Goal: Transaction & Acquisition: Purchase product/service

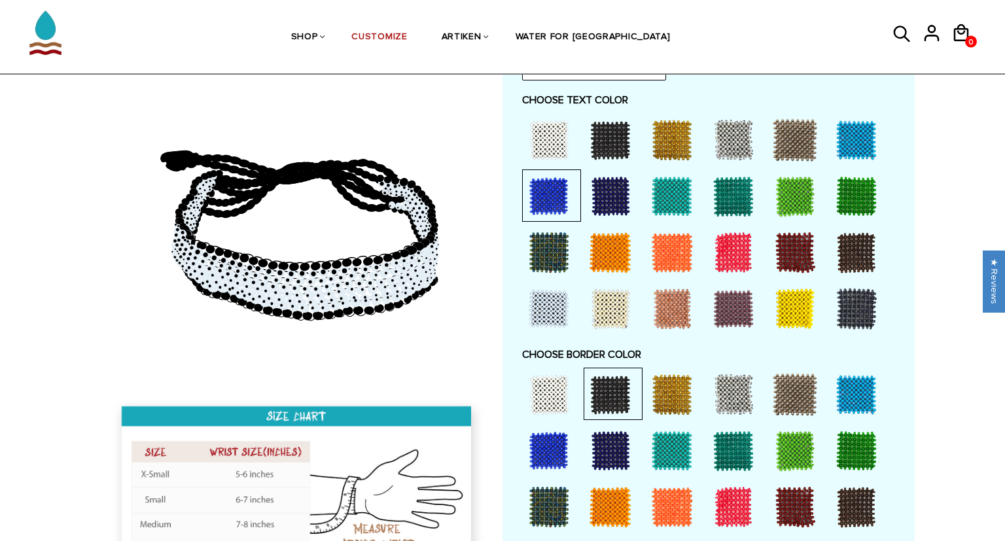
scroll to position [682, 0]
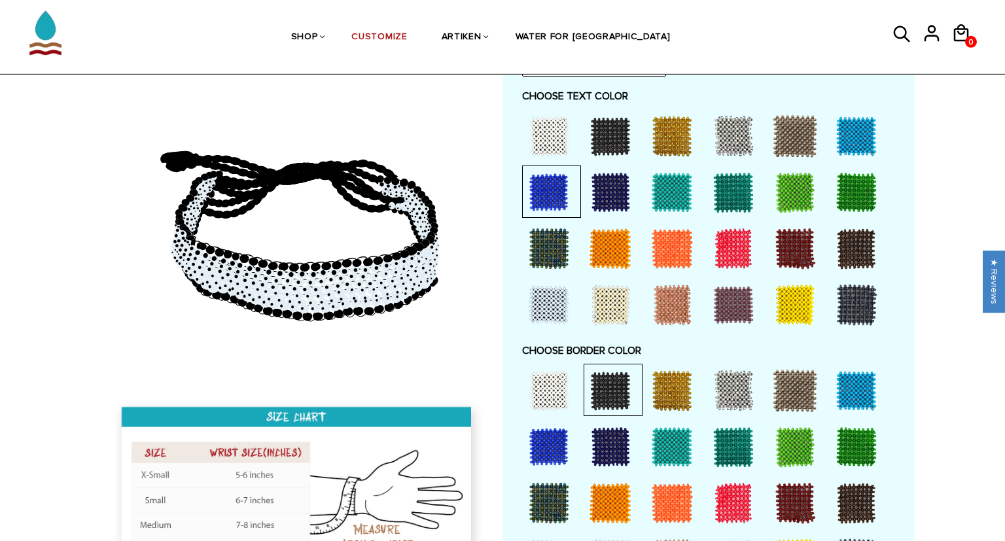
click at [548, 370] on div at bounding box center [549, 391] width 52 height 52
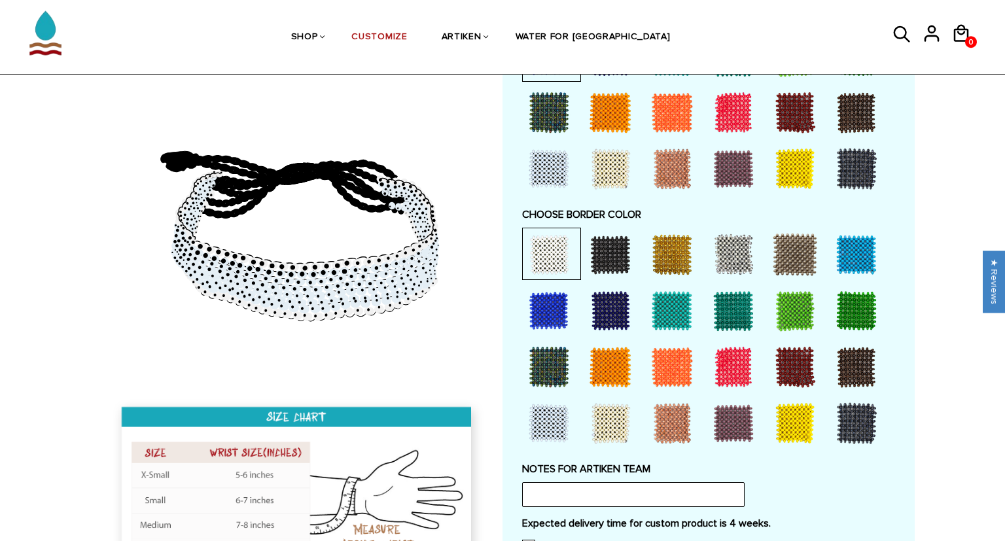
scroll to position [819, 0]
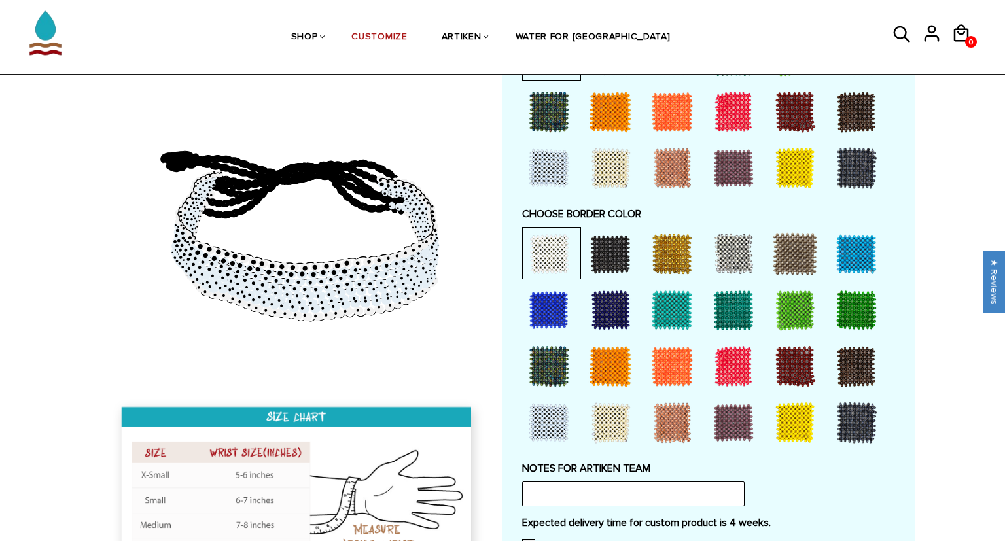
click at [533, 425] on div at bounding box center [549, 423] width 52 height 52
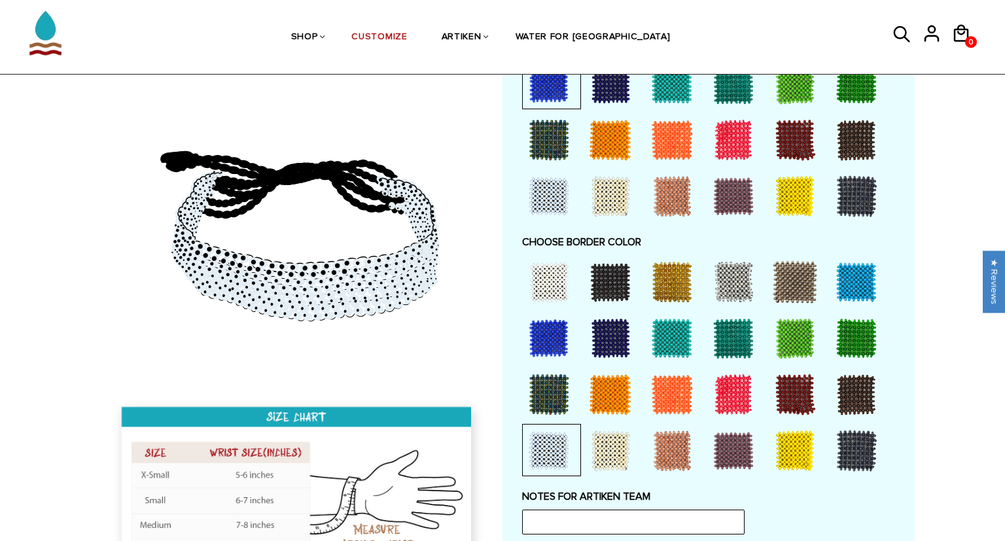
scroll to position [792, 0]
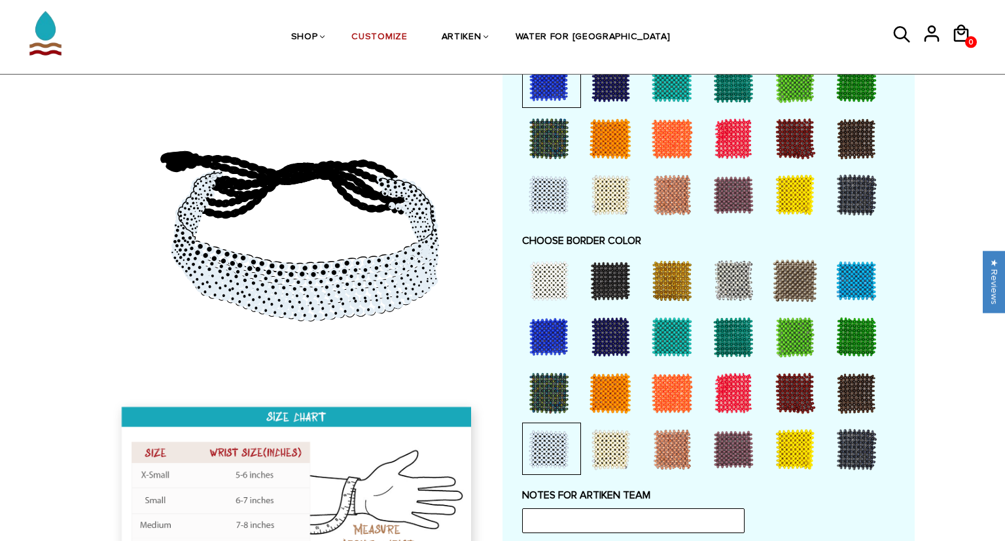
click at [247, 503] on img at bounding box center [298, 504] width 376 height 217
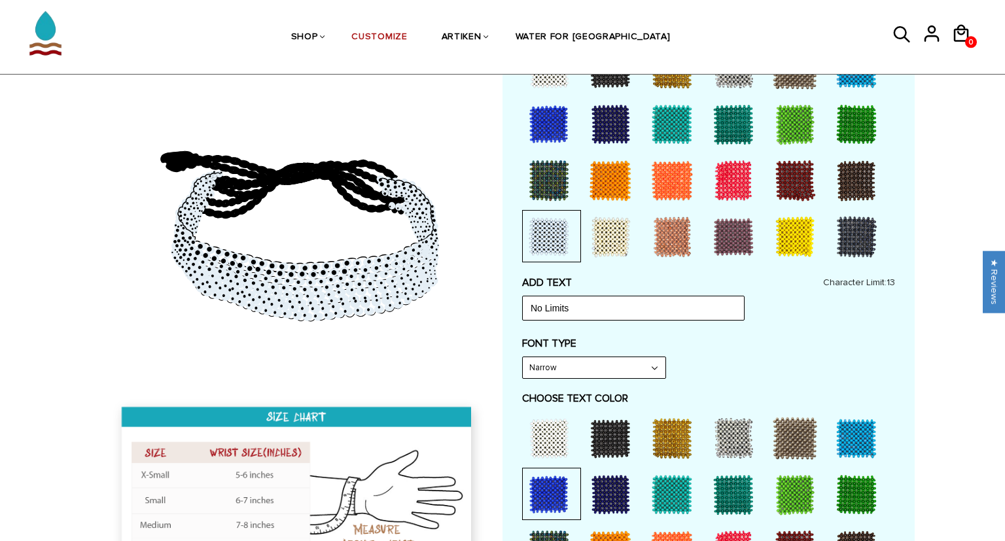
scroll to position [378, 0]
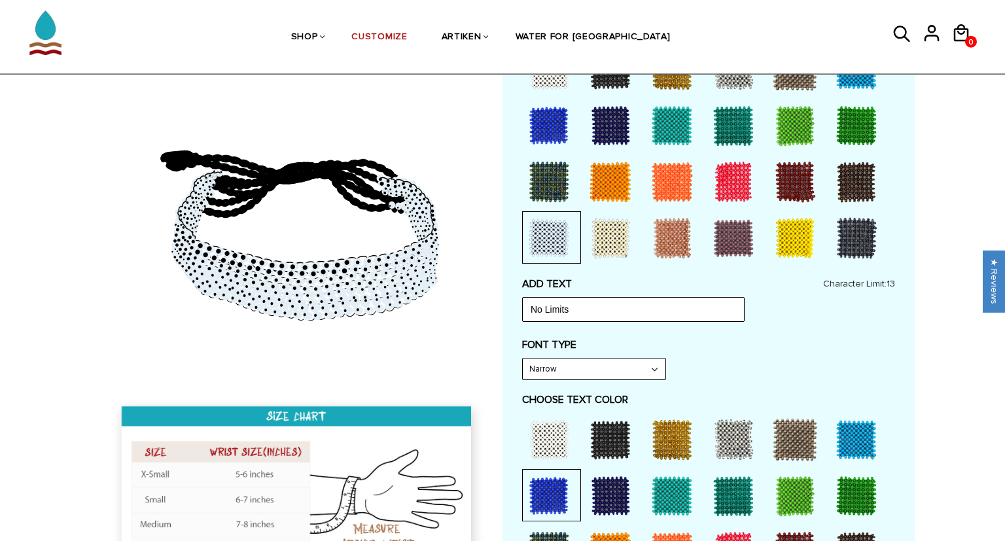
click at [536, 178] on div at bounding box center [549, 182] width 52 height 52
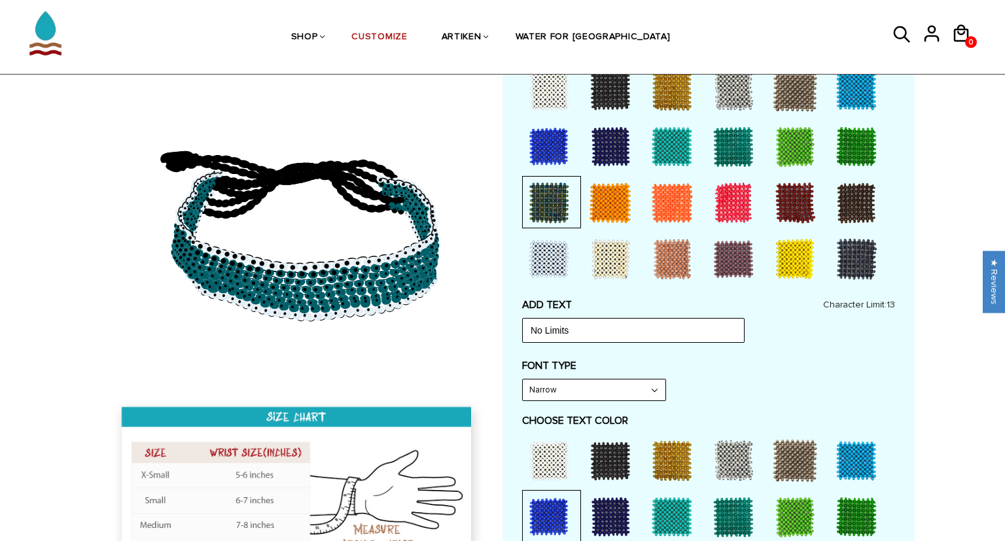
scroll to position [353, 0]
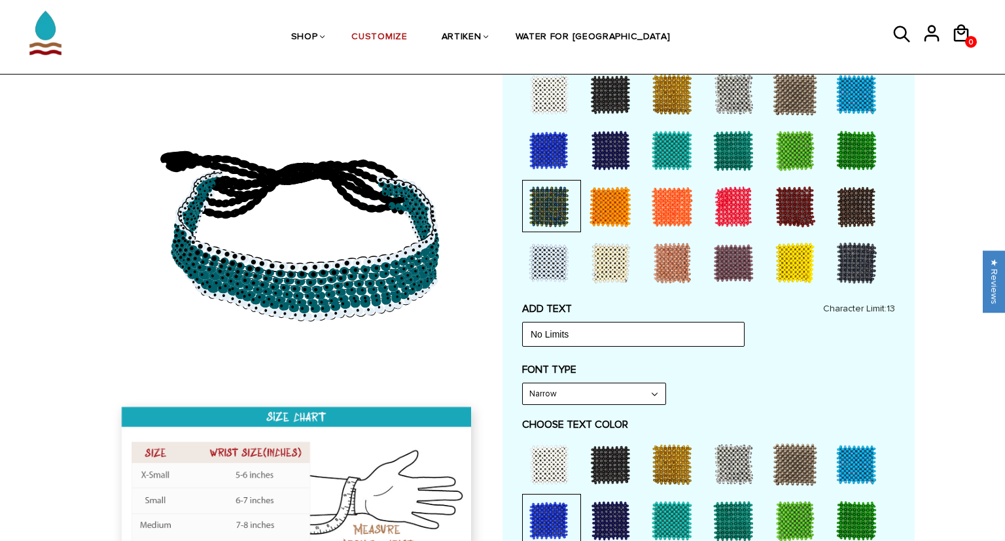
click at [545, 260] on div at bounding box center [549, 263] width 52 height 52
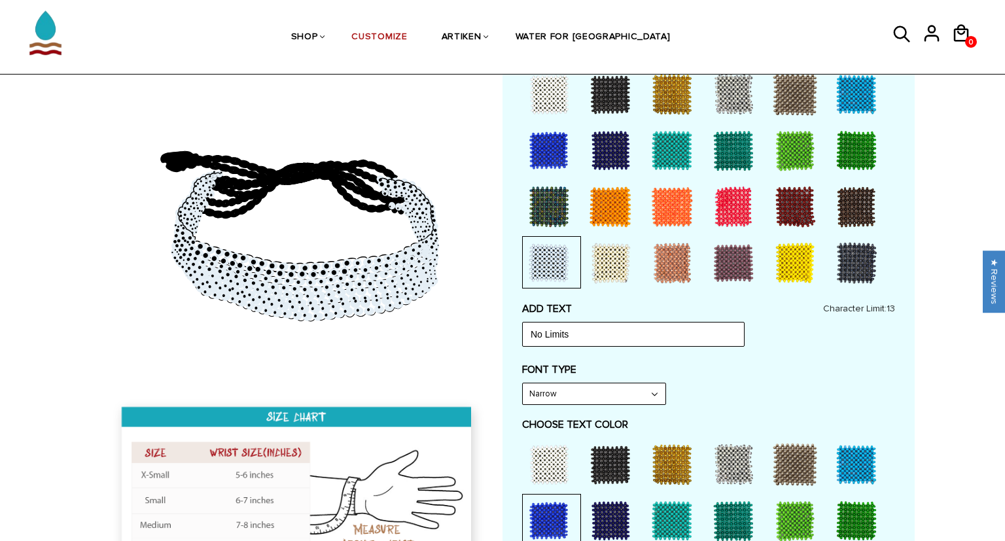
click at [622, 245] on div at bounding box center [610, 263] width 52 height 52
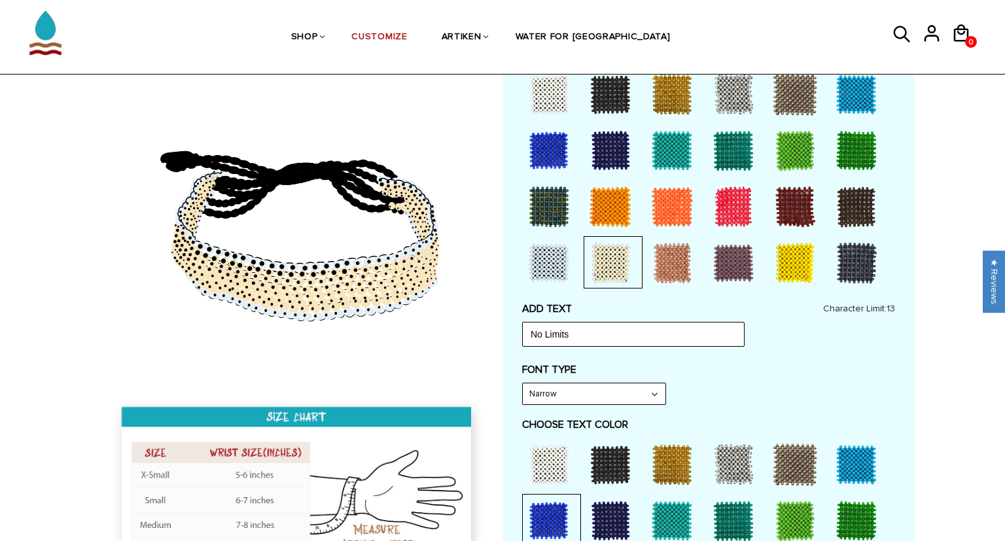
click at [701, 264] on div at bounding box center [674, 262] width 59 height 52
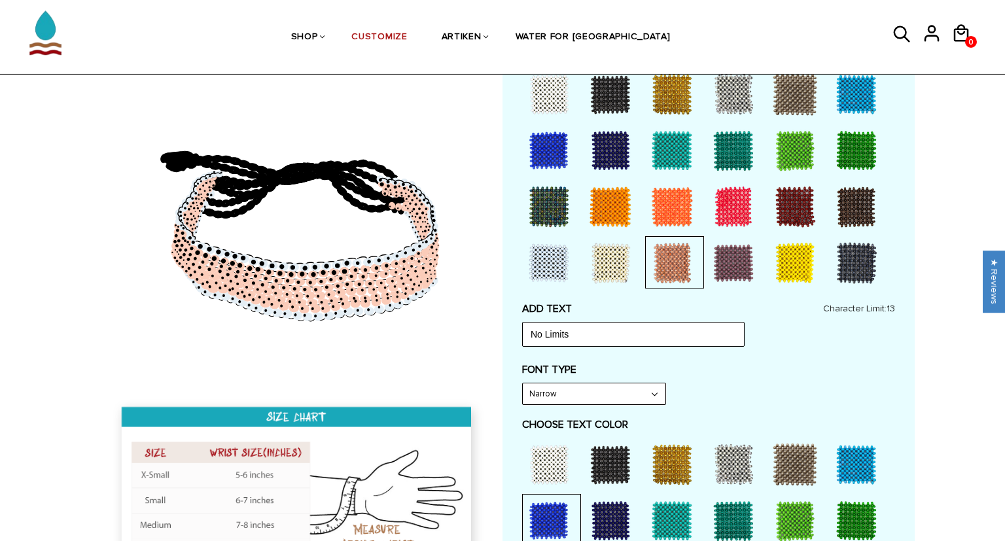
click at [747, 265] on div at bounding box center [733, 263] width 52 height 52
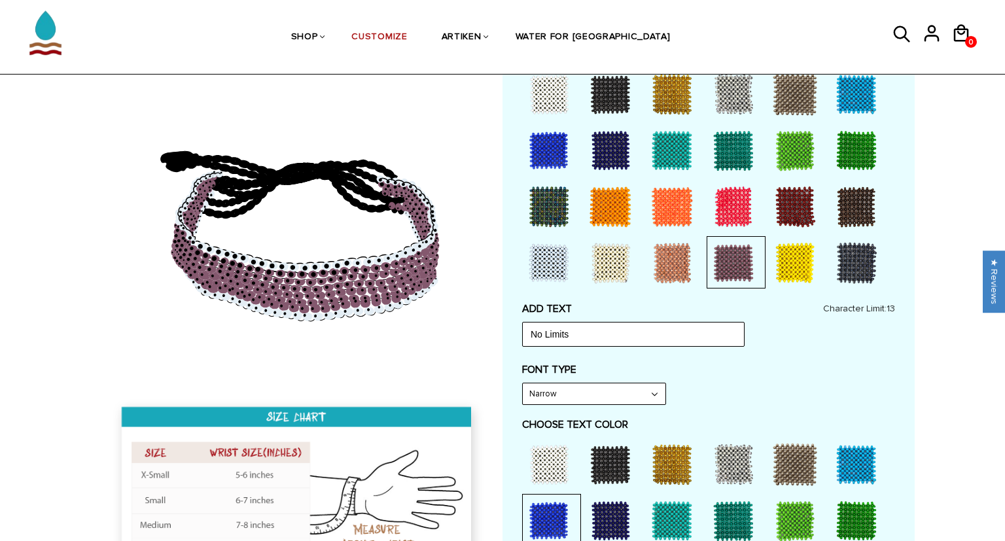
click at [799, 272] on div at bounding box center [795, 263] width 52 height 52
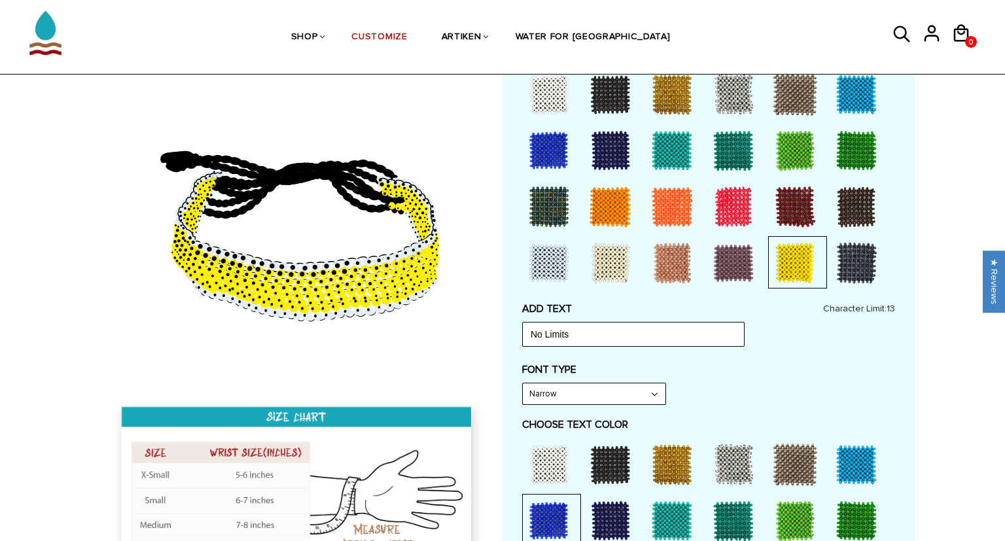
click at [860, 270] on div at bounding box center [856, 263] width 52 height 52
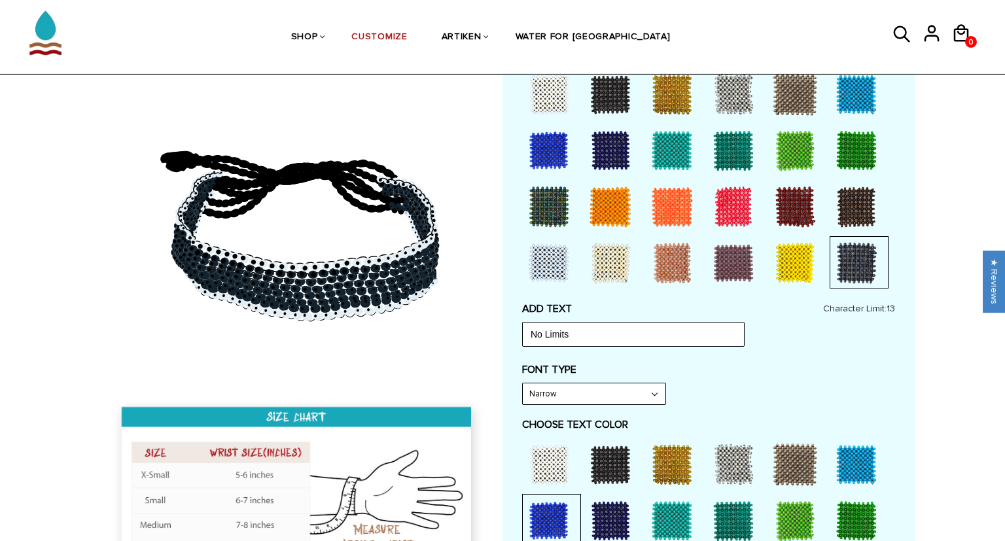
click at [838, 198] on div at bounding box center [856, 207] width 52 height 52
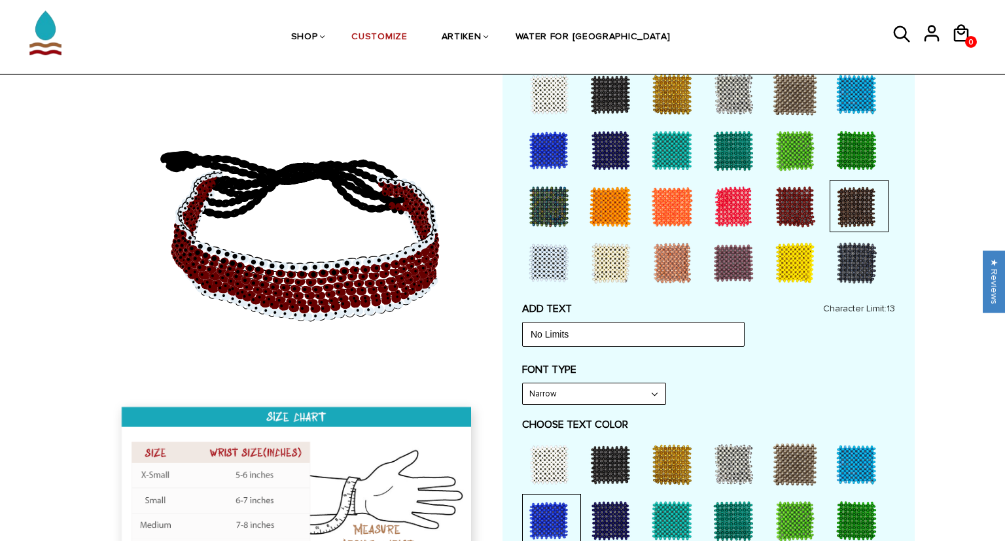
click at [786, 205] on div at bounding box center [795, 207] width 52 height 52
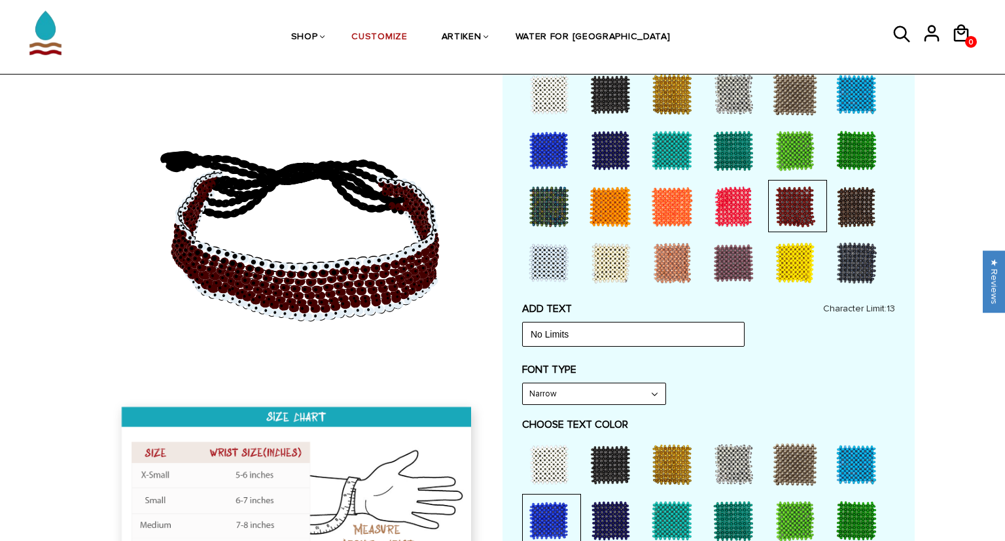
click at [715, 211] on div at bounding box center [733, 207] width 52 height 52
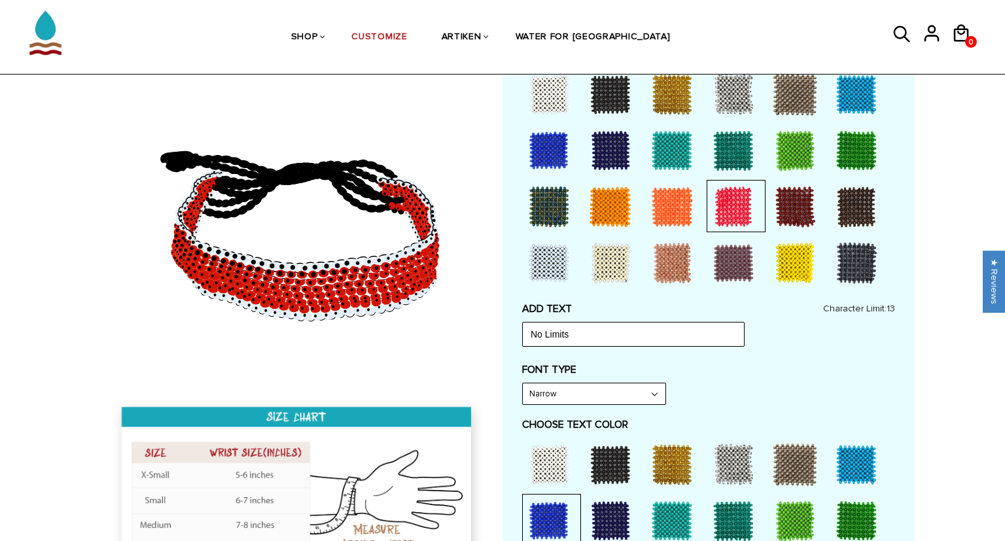
click at [670, 204] on div at bounding box center [672, 207] width 52 height 52
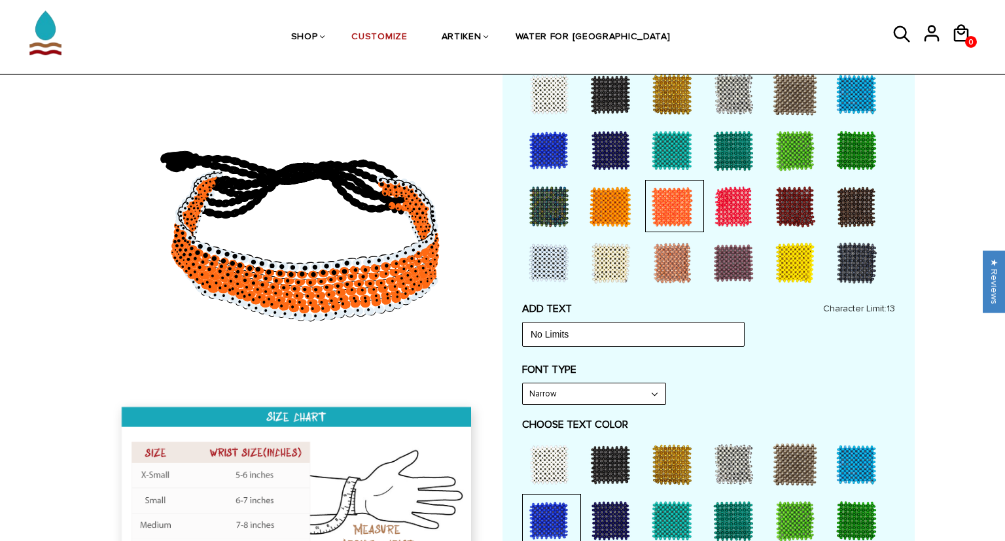
click at [592, 201] on div at bounding box center [610, 207] width 52 height 52
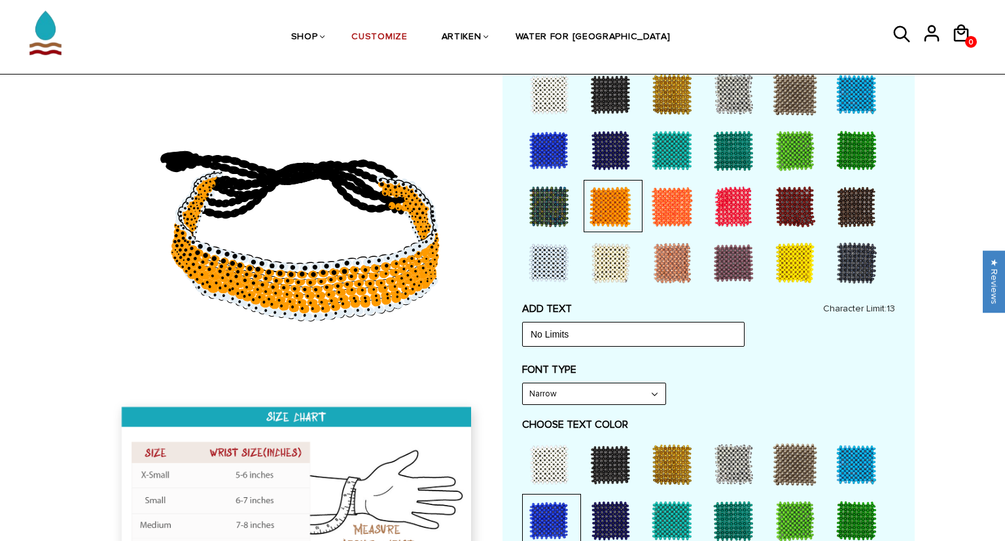
click at [547, 205] on div at bounding box center [549, 207] width 52 height 52
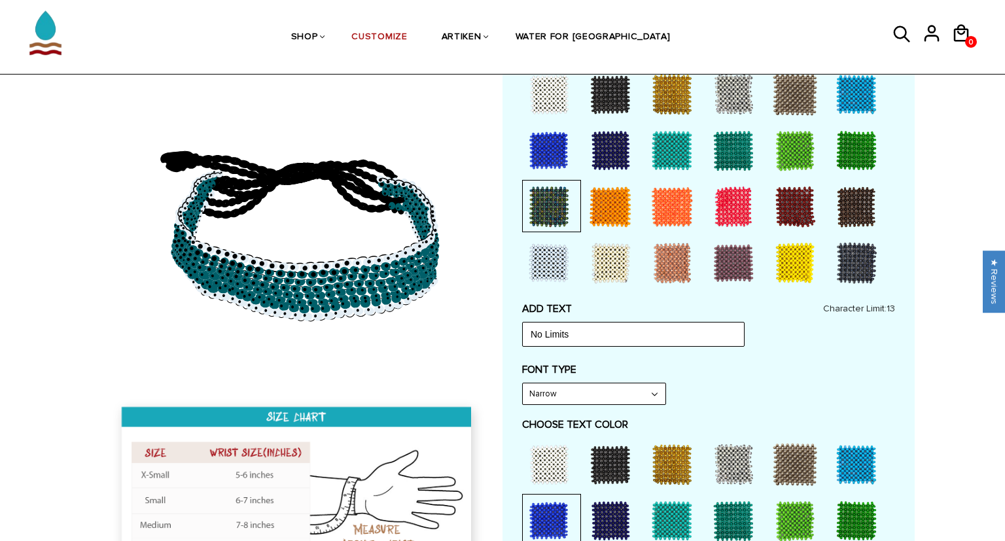
click at [546, 138] on div at bounding box center [549, 150] width 52 height 52
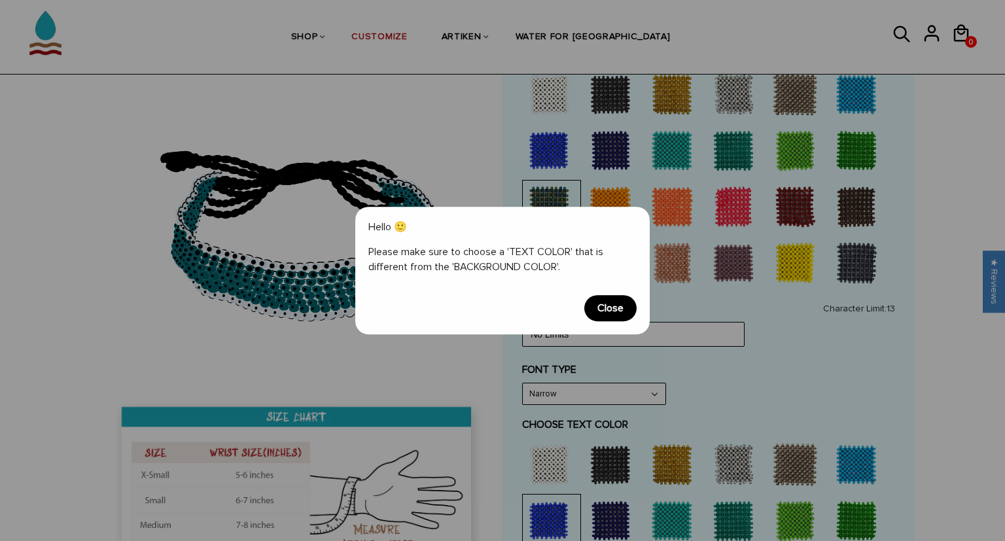
click at [615, 312] on span "Close" at bounding box center [610, 308] width 52 height 26
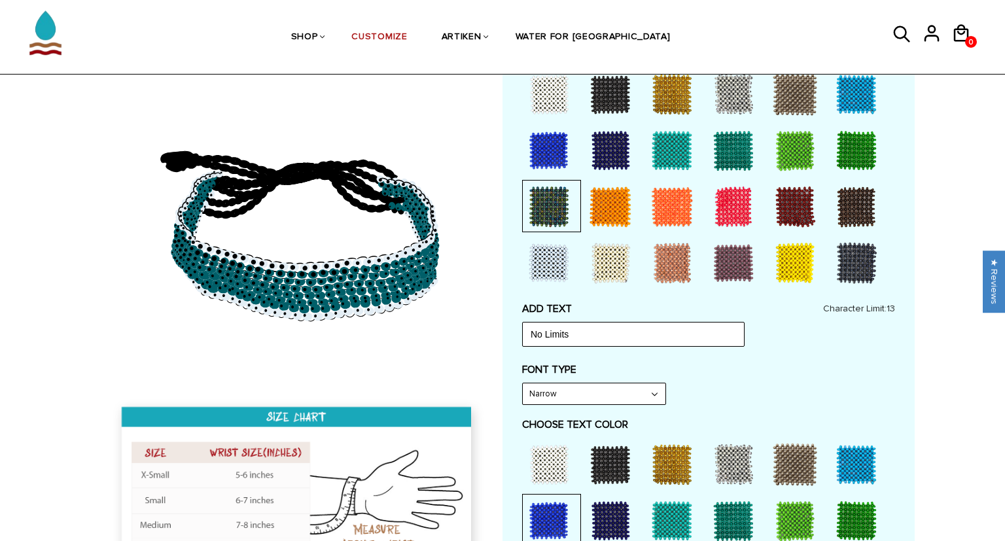
click at [613, 148] on div at bounding box center [610, 150] width 52 height 52
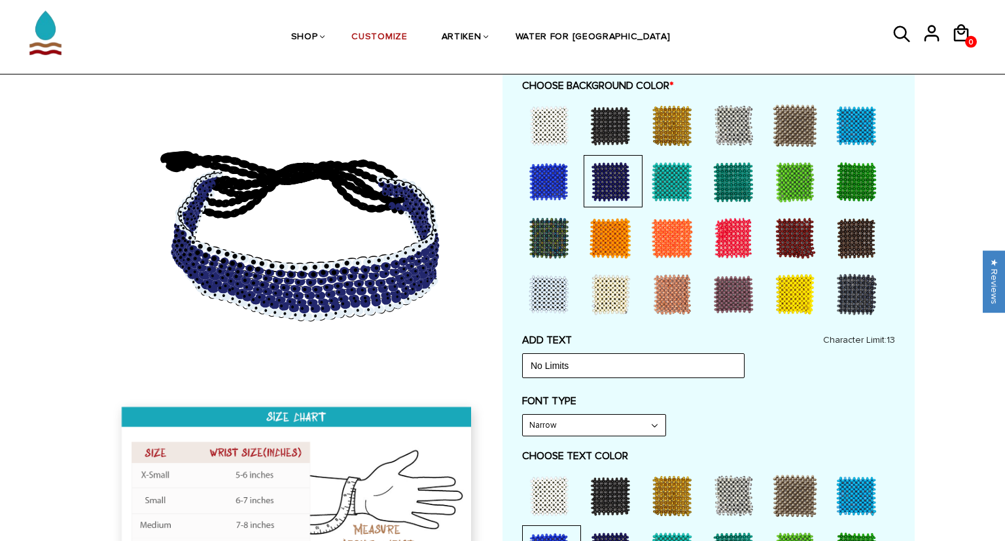
scroll to position [319, 0]
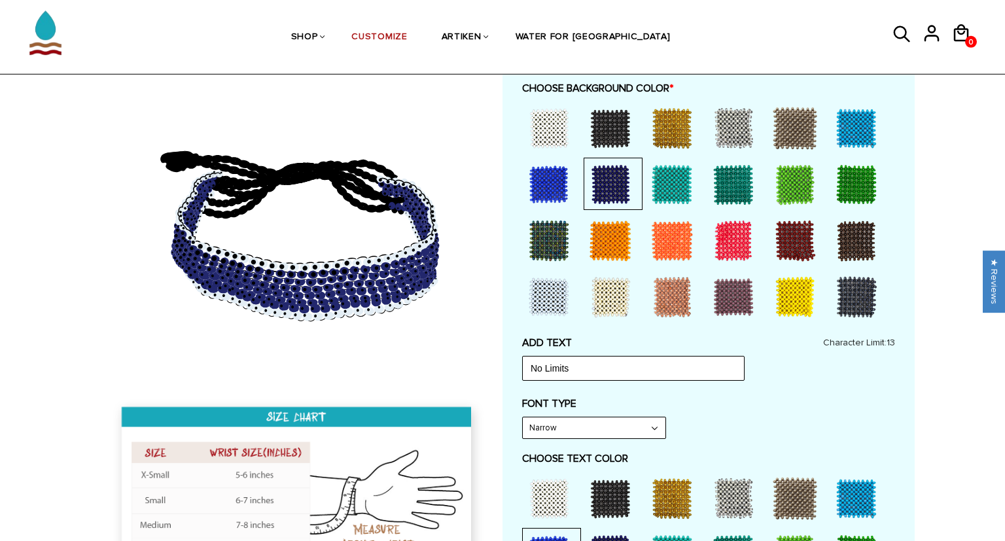
click at [603, 120] on div at bounding box center [610, 128] width 52 height 52
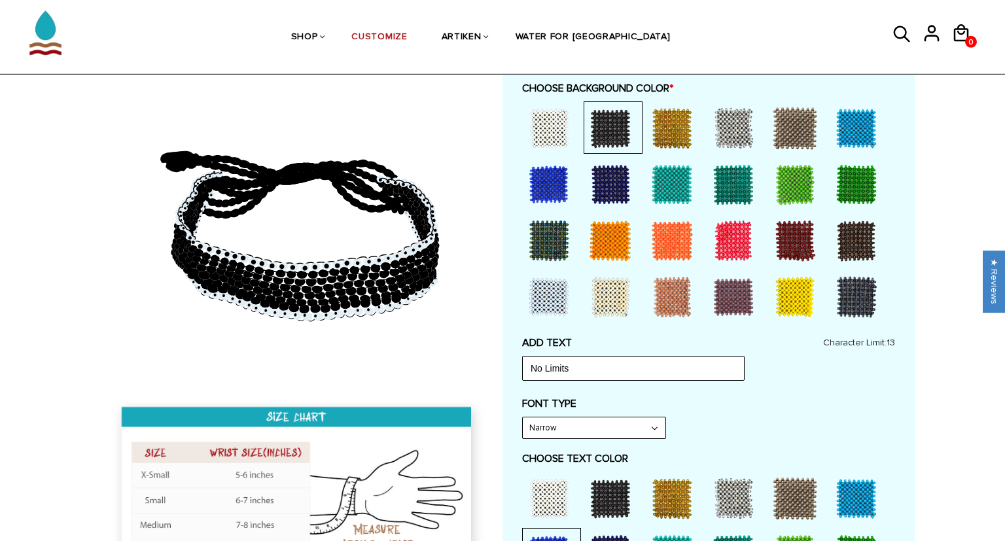
click at [686, 128] on div at bounding box center [672, 128] width 52 height 52
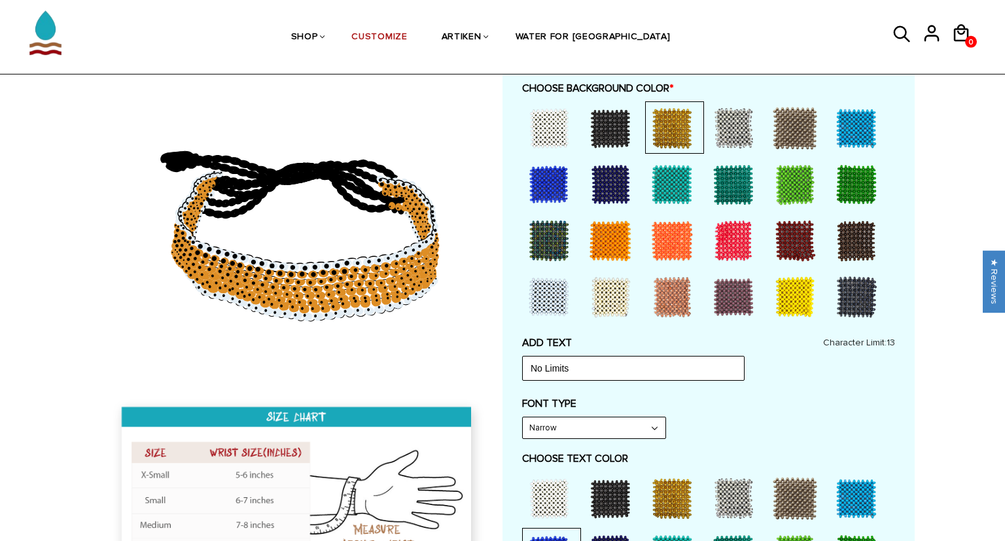
click at [743, 133] on div at bounding box center [733, 128] width 52 height 52
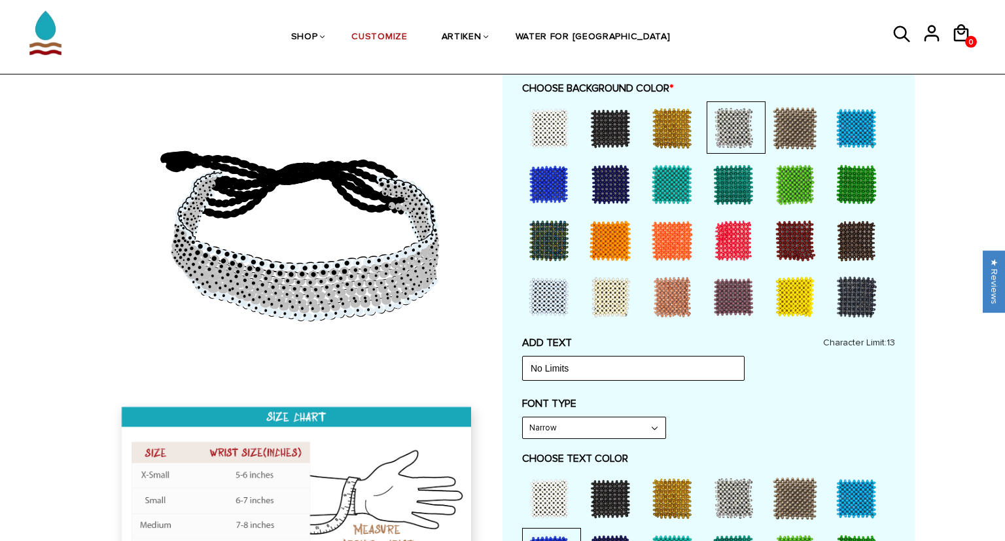
click at [804, 116] on div at bounding box center [795, 128] width 52 height 52
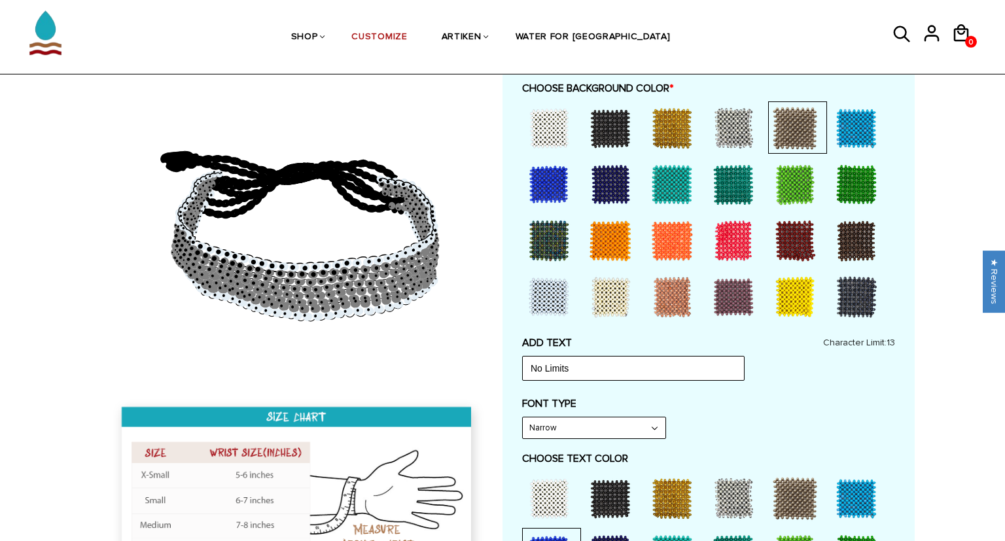
click at [849, 128] on div at bounding box center [856, 128] width 52 height 52
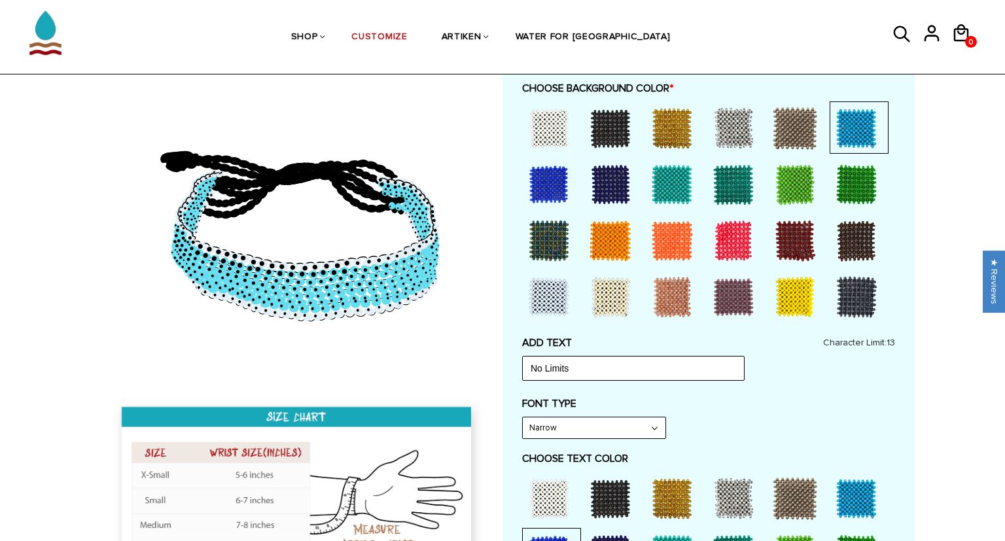
click at [550, 276] on div at bounding box center [549, 297] width 52 height 52
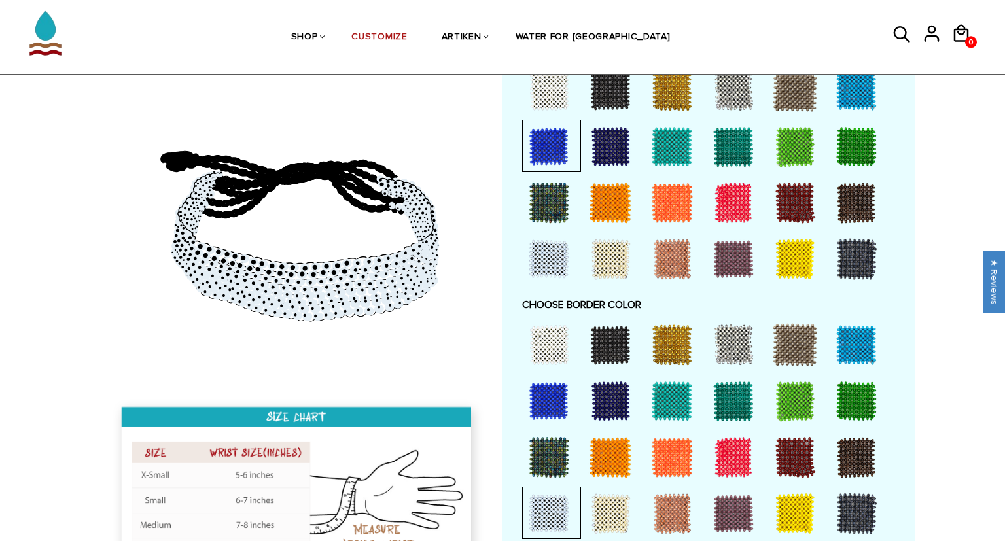
scroll to position [731, 0]
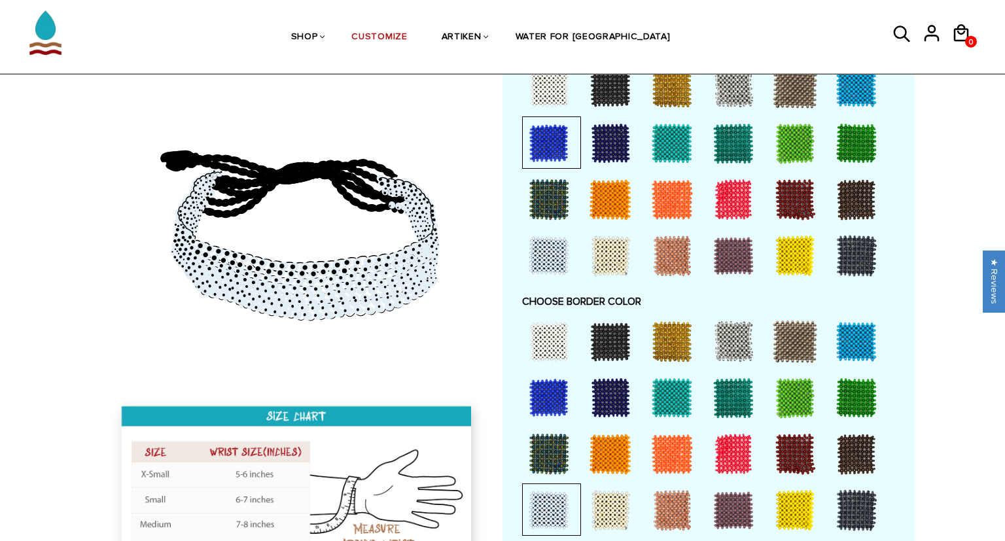
click at [858, 505] on div at bounding box center [856, 510] width 52 height 52
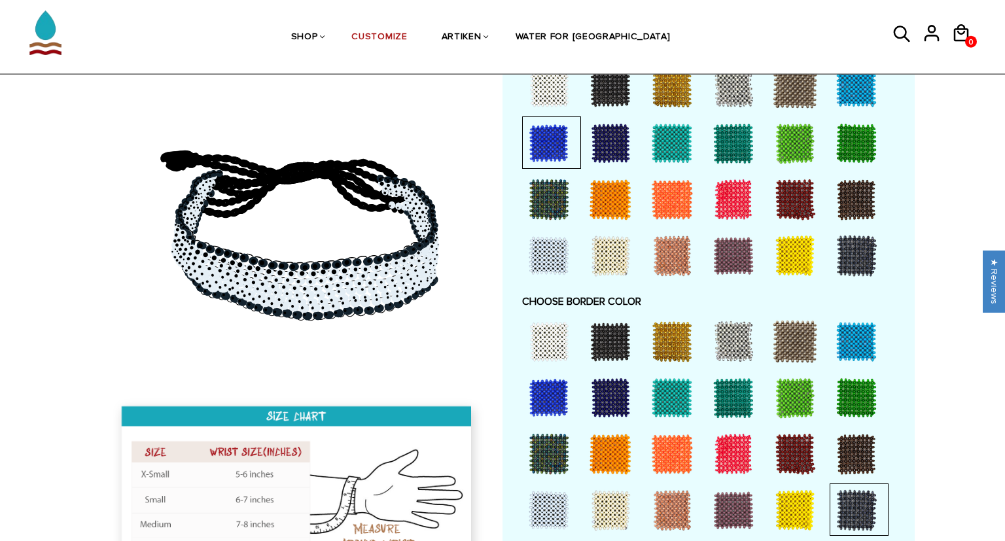
click at [847, 463] on div at bounding box center [856, 454] width 52 height 52
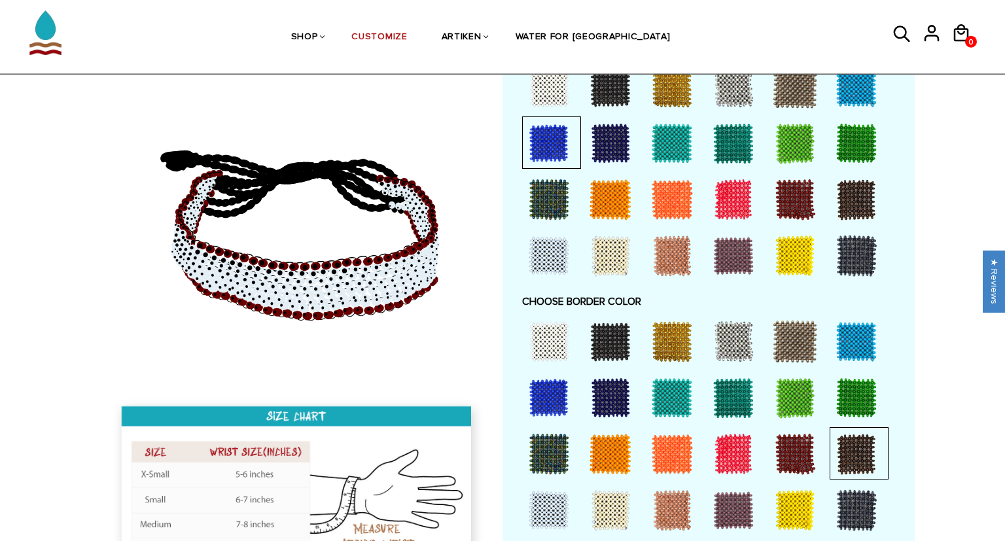
click at [845, 449] on div at bounding box center [856, 454] width 52 height 52
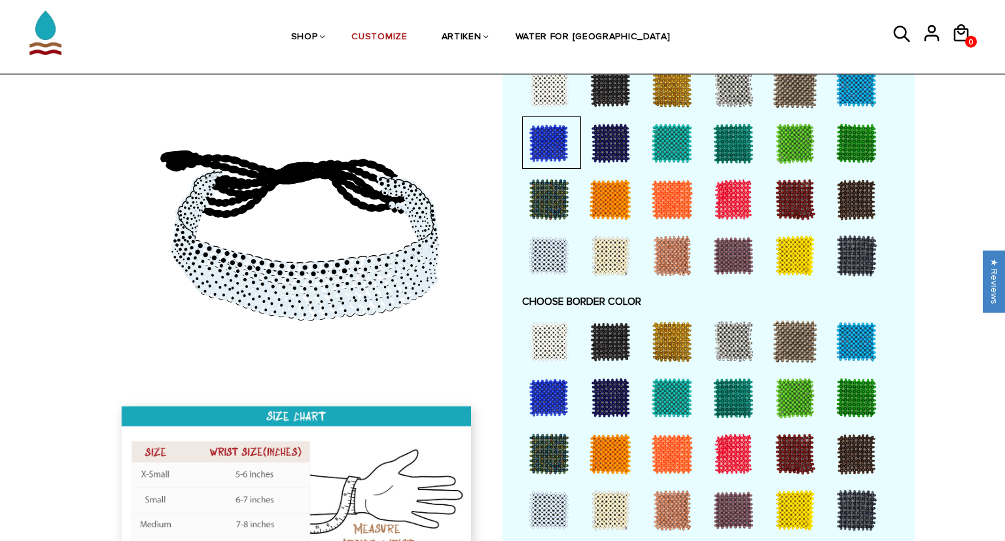
click at [855, 456] on div at bounding box center [856, 454] width 52 height 52
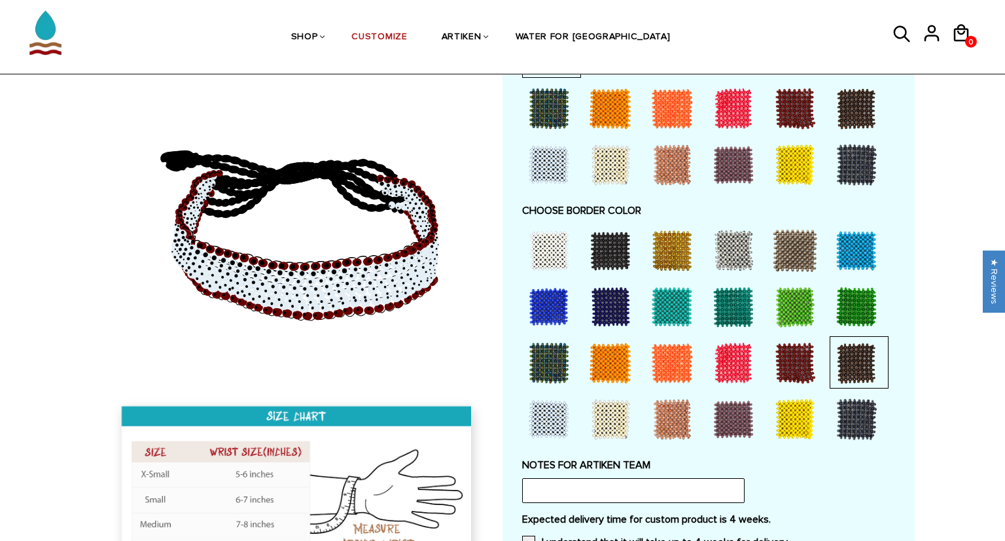
scroll to position [823, 0]
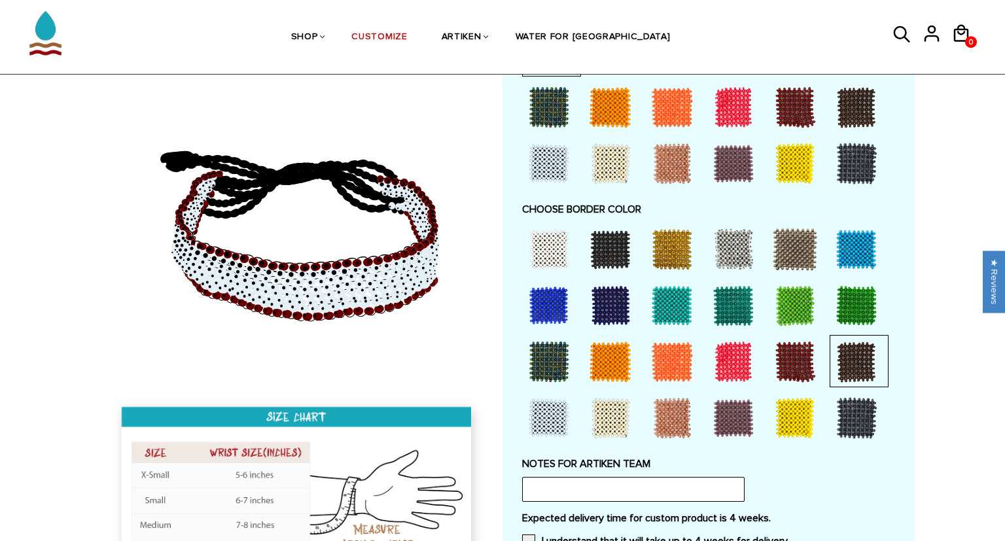
click at [842, 413] on div at bounding box center [856, 418] width 52 height 52
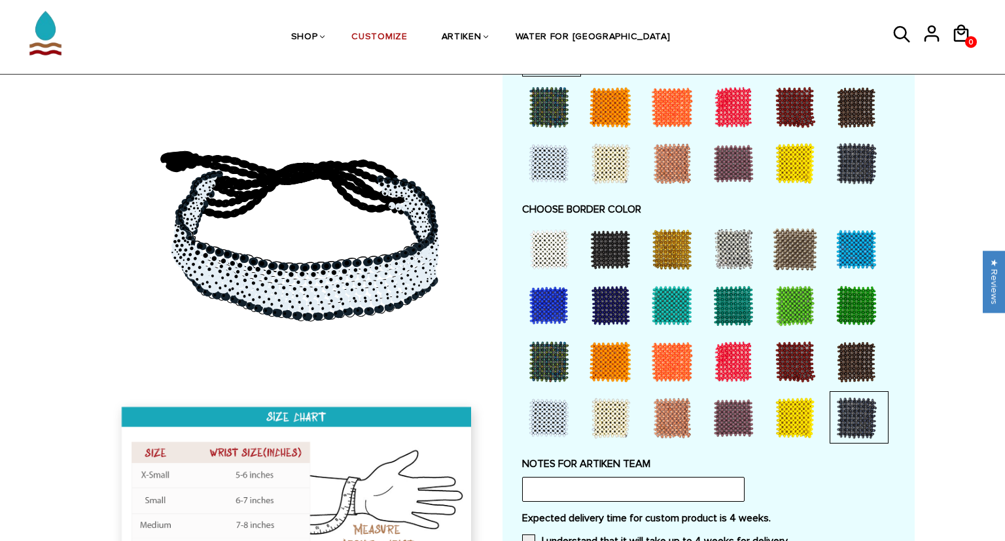
click at [852, 344] on div at bounding box center [856, 362] width 52 height 52
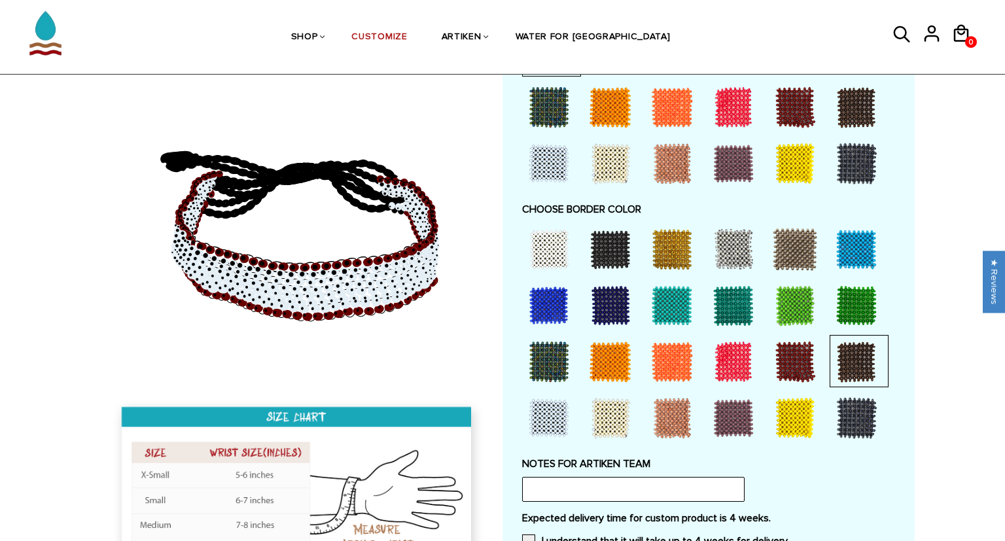
click at [857, 385] on div at bounding box center [856, 362] width 52 height 52
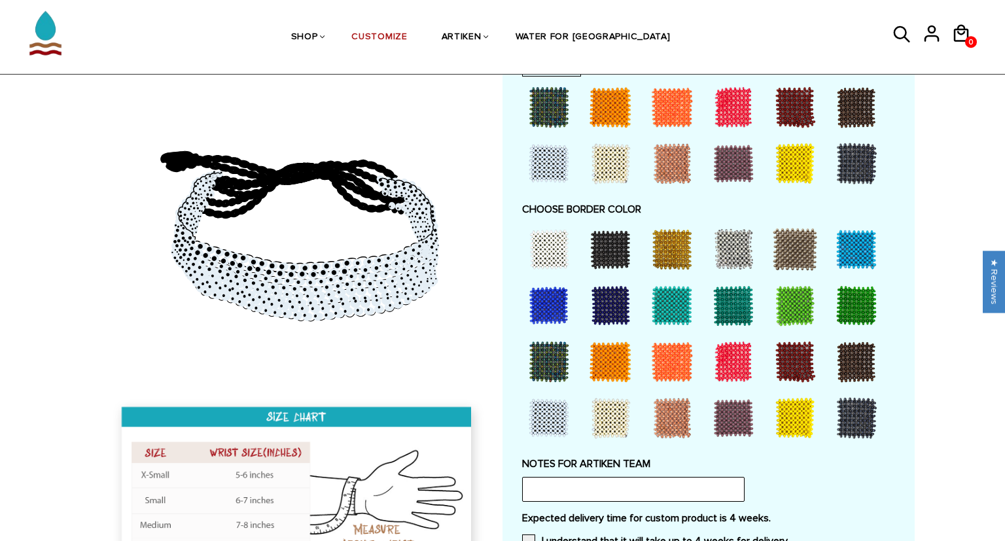
click at [856, 415] on div at bounding box center [856, 418] width 52 height 52
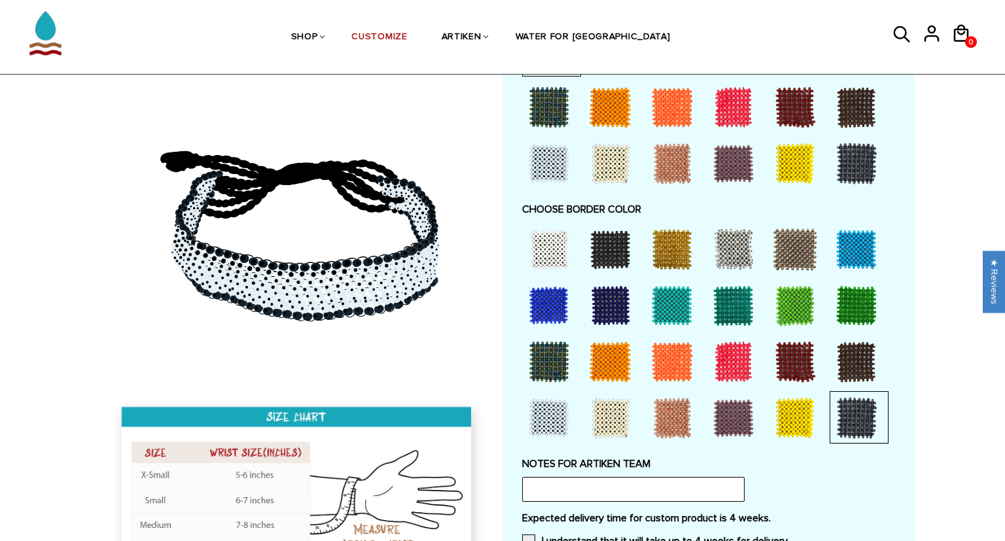
click at [786, 359] on div at bounding box center [795, 362] width 52 height 52
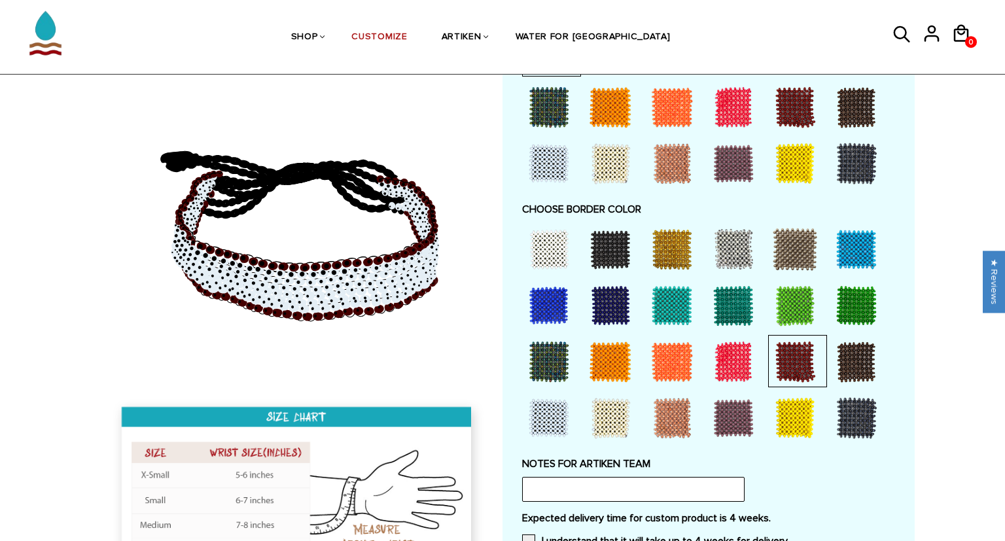
click at [535, 355] on div at bounding box center [549, 362] width 52 height 52
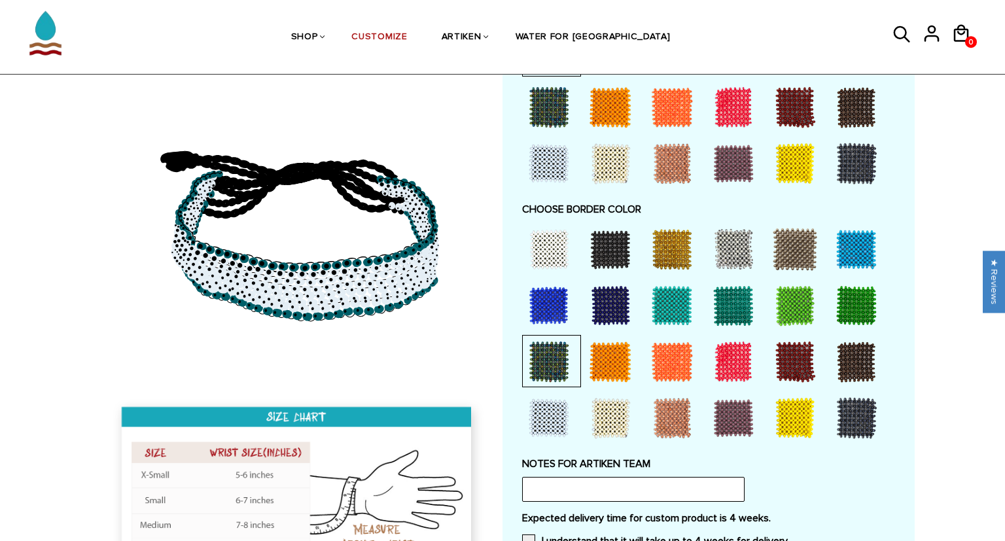
click at [620, 249] on div at bounding box center [610, 249] width 52 height 52
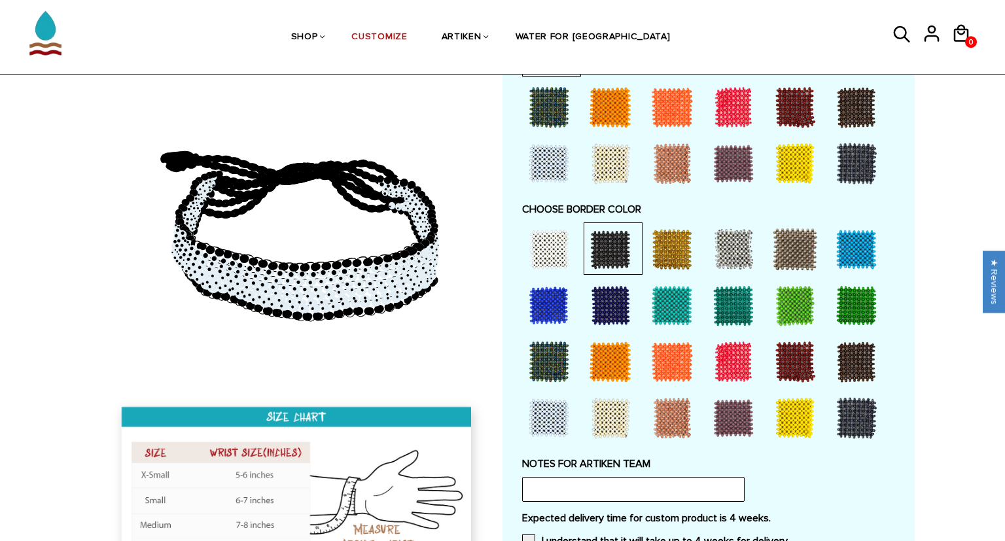
click at [851, 406] on div at bounding box center [856, 418] width 52 height 52
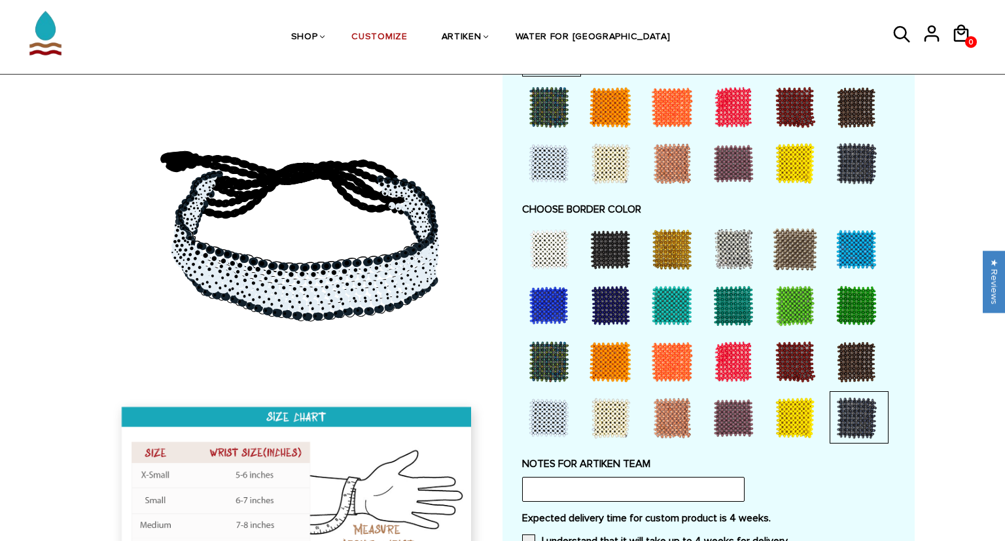
drag, startPoint x: 622, startPoint y: 249, endPoint x: 607, endPoint y: 240, distance: 18.0
click at [607, 240] on div at bounding box center [610, 249] width 52 height 52
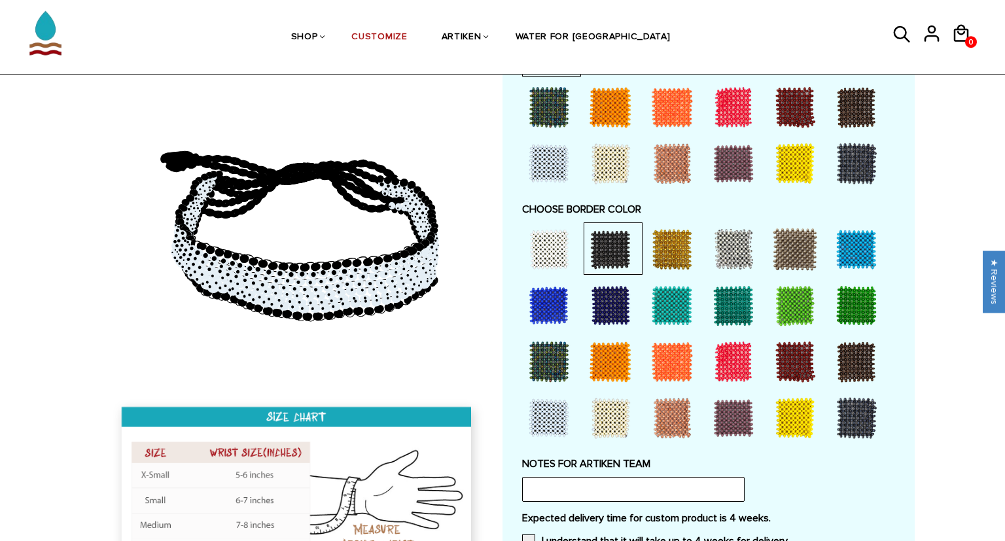
click at [872, 419] on div at bounding box center [856, 418] width 52 height 52
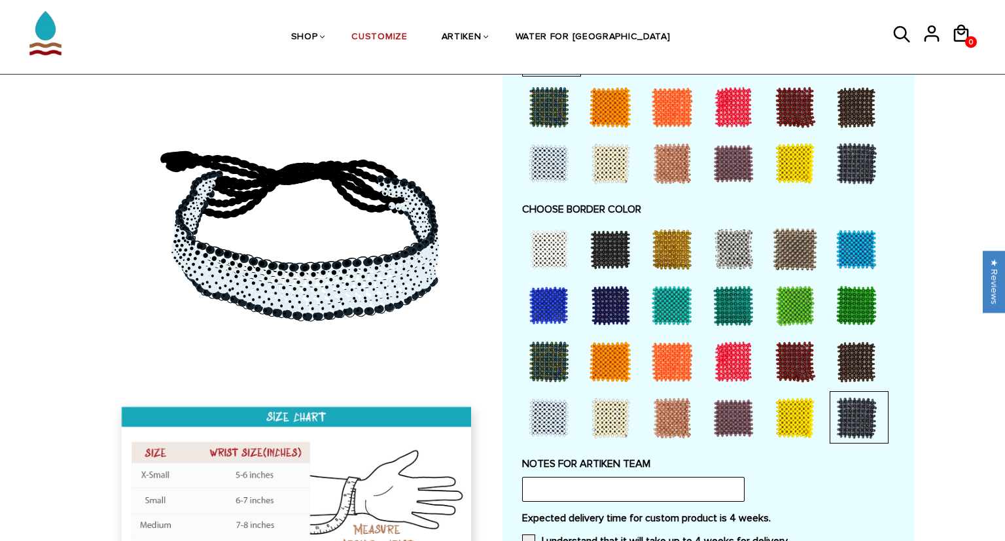
click at [614, 244] on div at bounding box center [610, 249] width 52 height 52
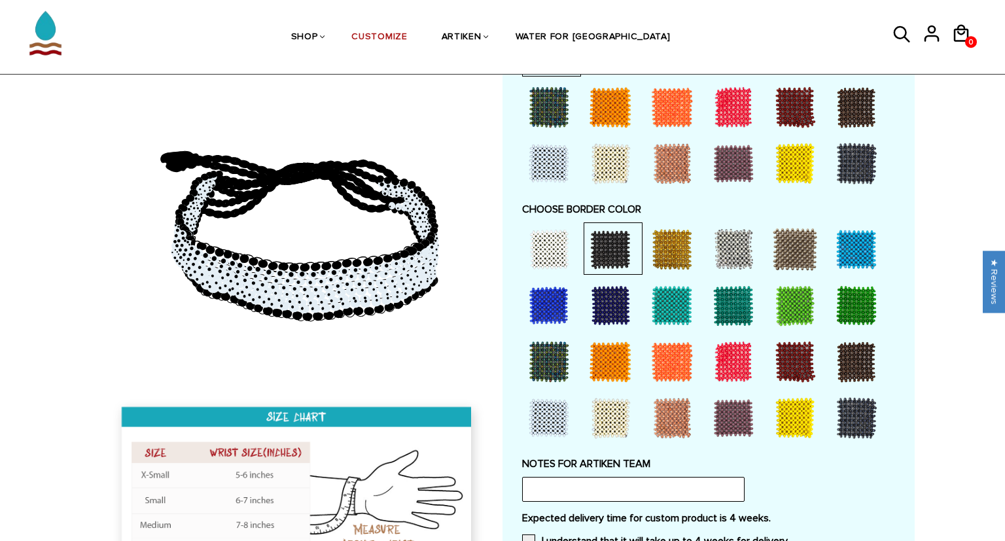
click at [666, 247] on div at bounding box center [672, 249] width 52 height 52
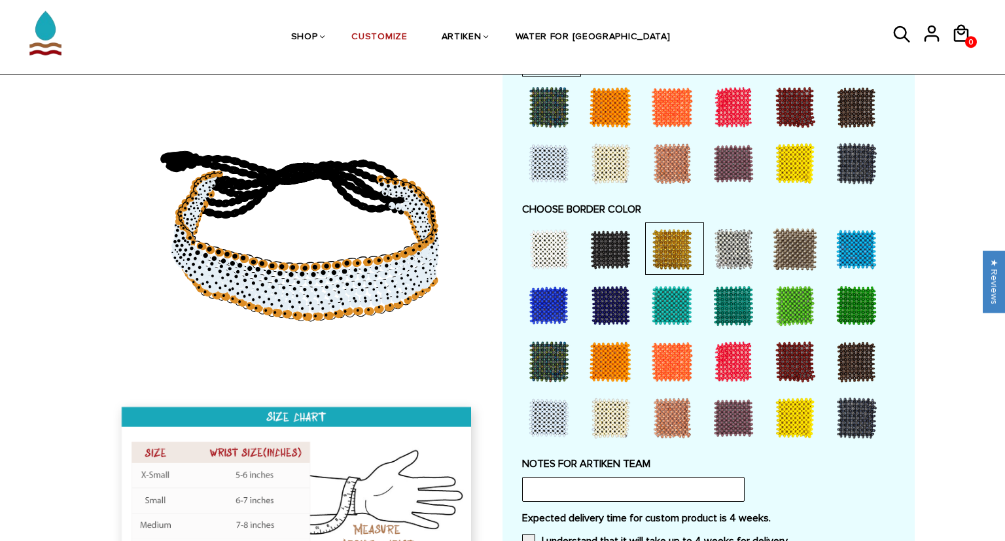
click at [745, 257] on div at bounding box center [733, 249] width 52 height 52
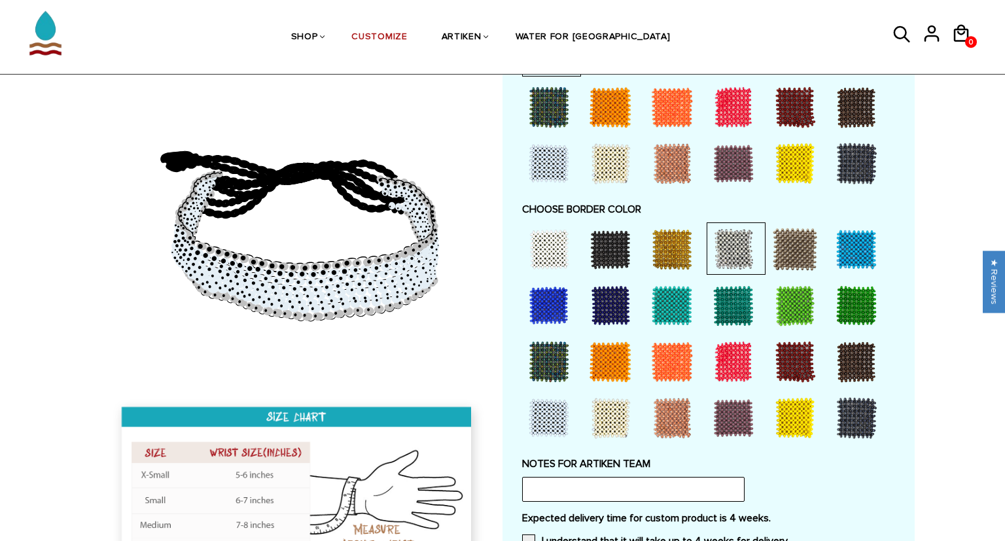
click at [797, 259] on div at bounding box center [795, 249] width 52 height 52
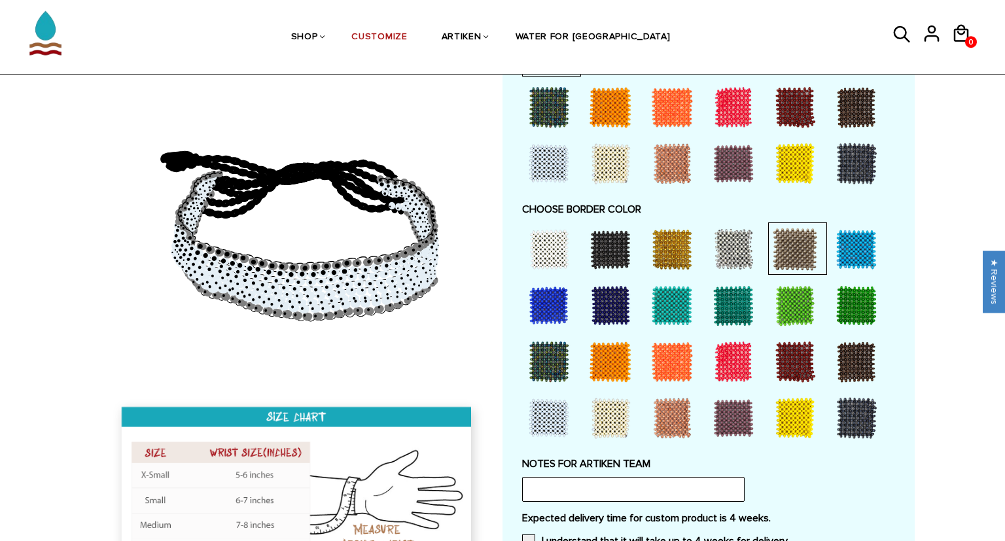
click at [842, 267] on div at bounding box center [856, 249] width 52 height 52
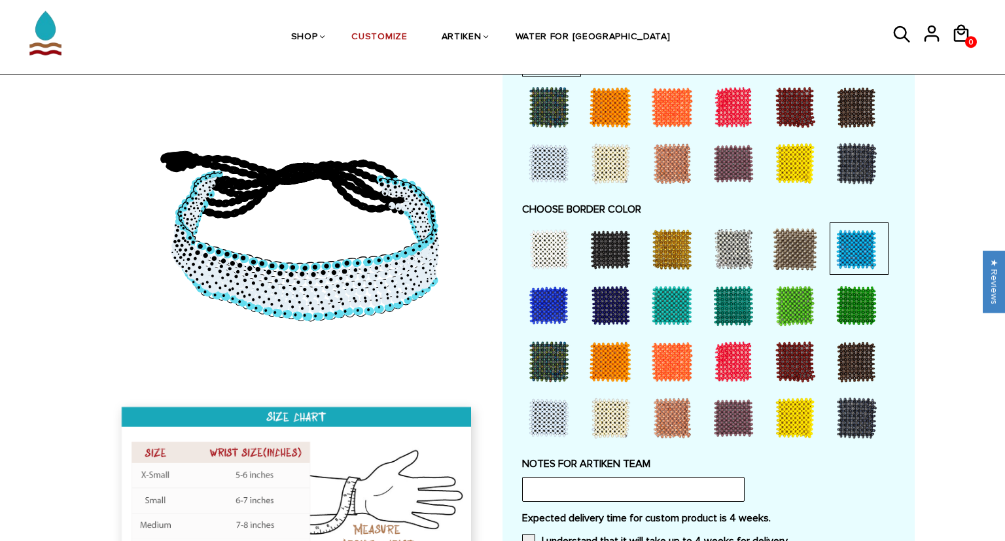
click at [619, 302] on div at bounding box center [610, 305] width 52 height 52
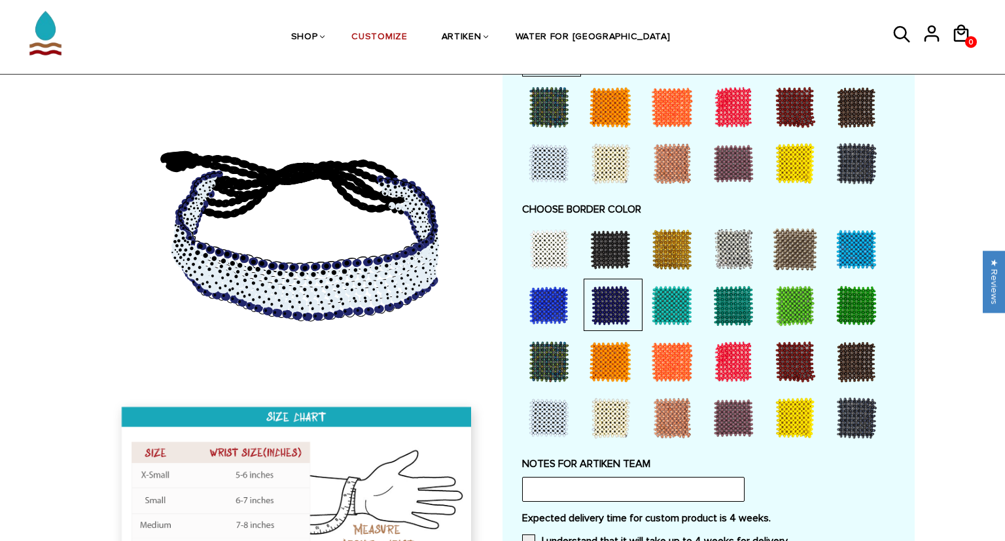
click at [546, 304] on div at bounding box center [549, 305] width 52 height 52
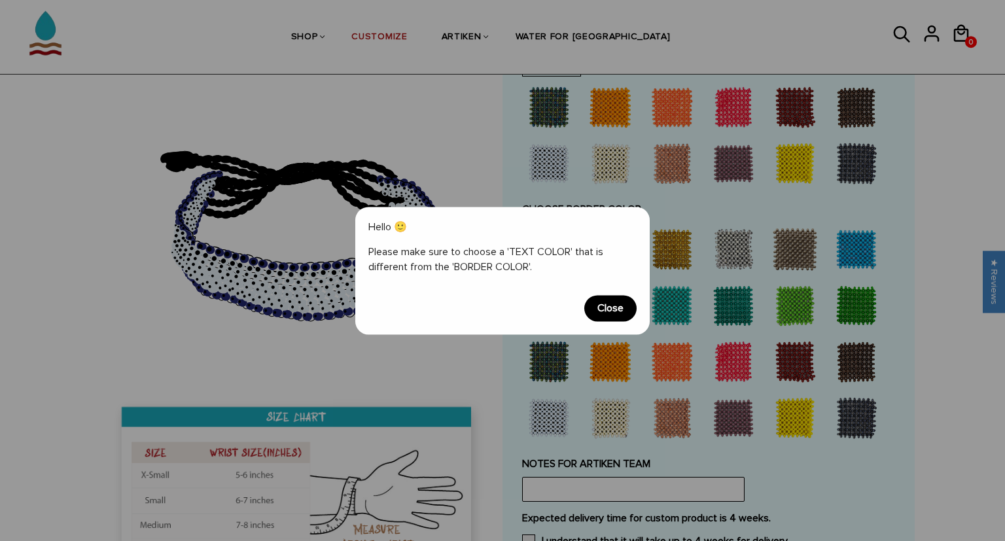
click at [603, 307] on span "Close" at bounding box center [610, 308] width 52 height 26
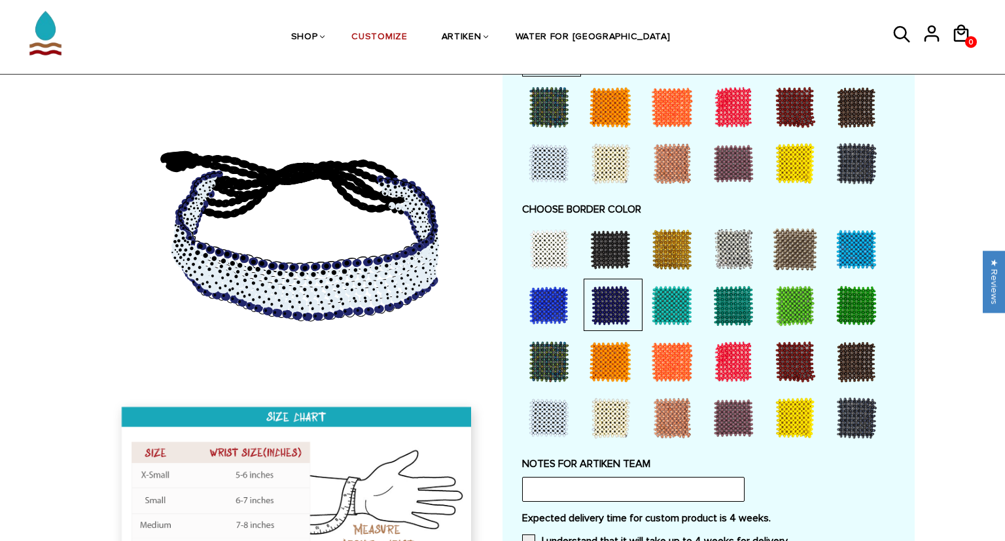
click at [657, 308] on div at bounding box center [672, 305] width 52 height 52
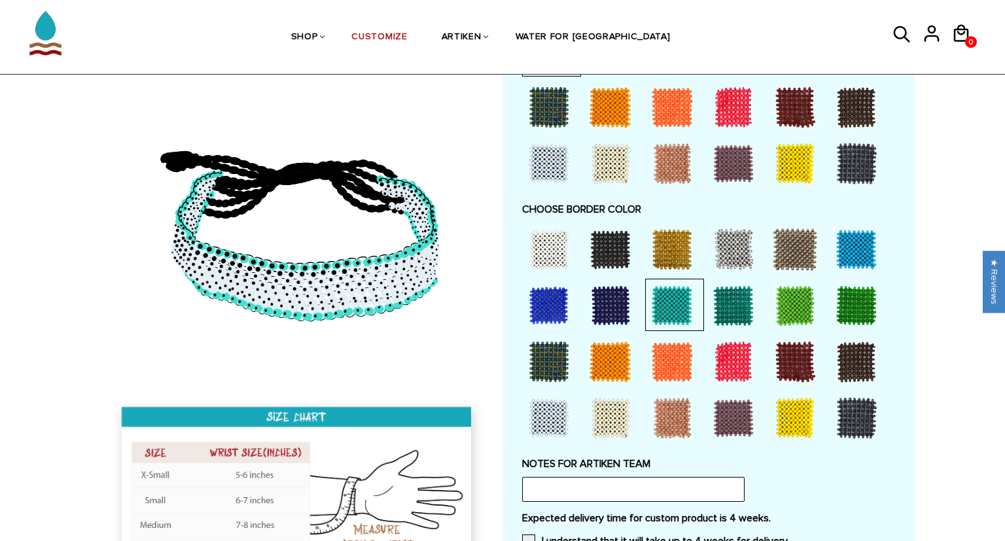
click at [721, 308] on div at bounding box center [733, 305] width 52 height 52
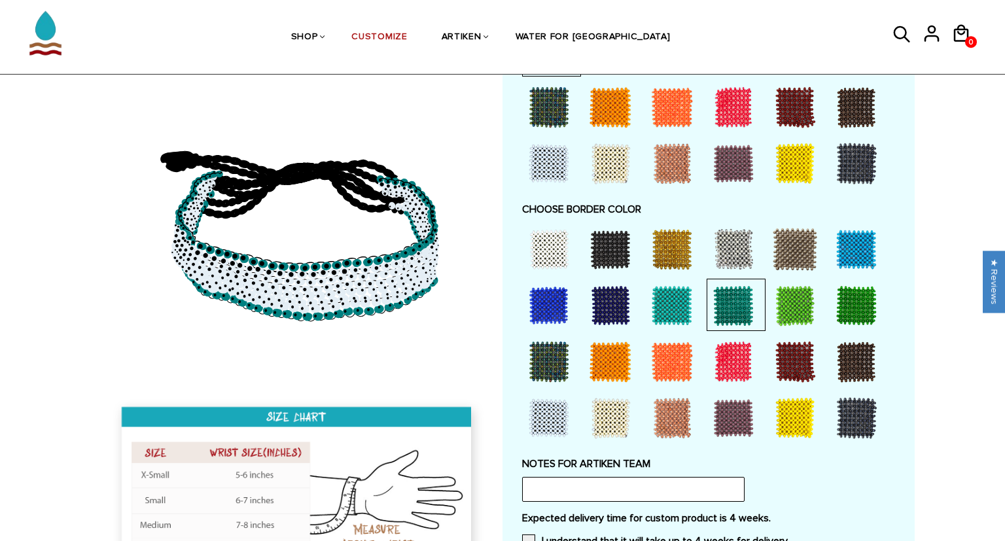
click at [791, 307] on div at bounding box center [795, 305] width 52 height 52
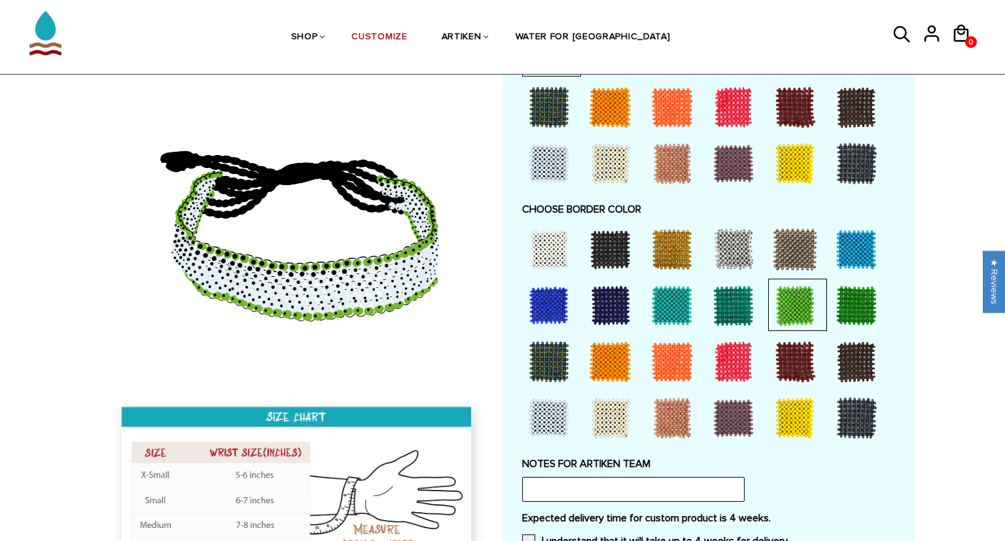
click at [855, 303] on div at bounding box center [856, 305] width 52 height 52
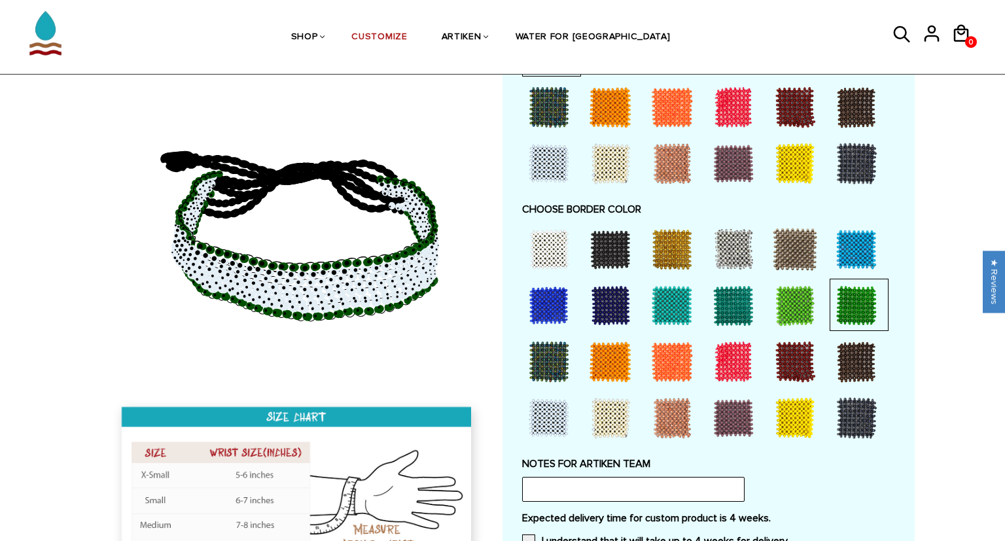
click at [609, 255] on div at bounding box center [610, 249] width 52 height 52
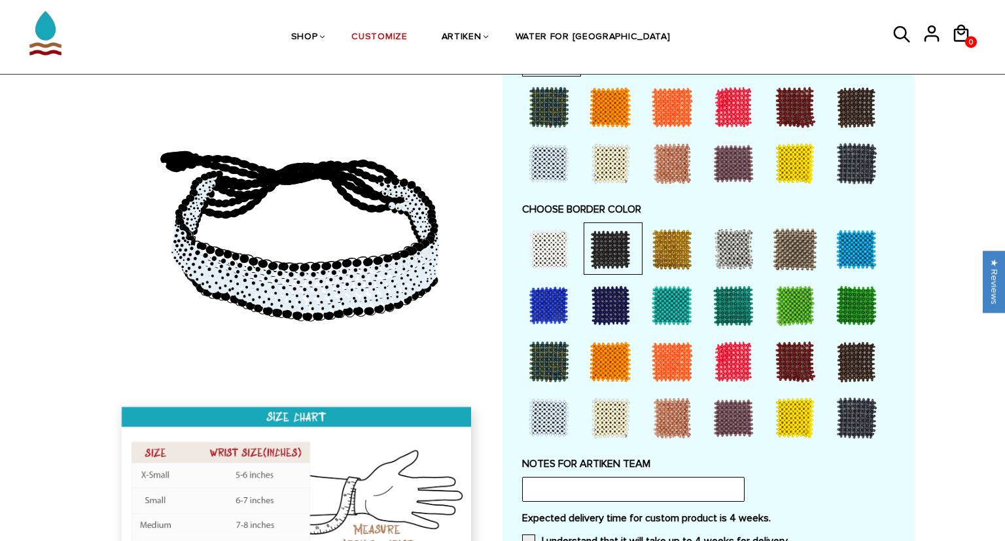
click at [855, 250] on div at bounding box center [856, 249] width 52 height 52
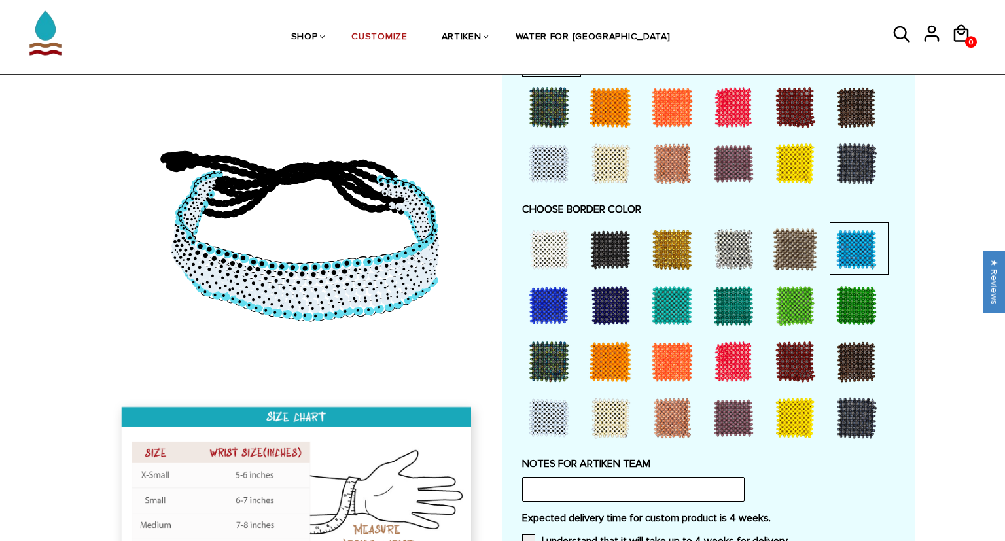
click at [749, 367] on div at bounding box center [733, 362] width 52 height 52
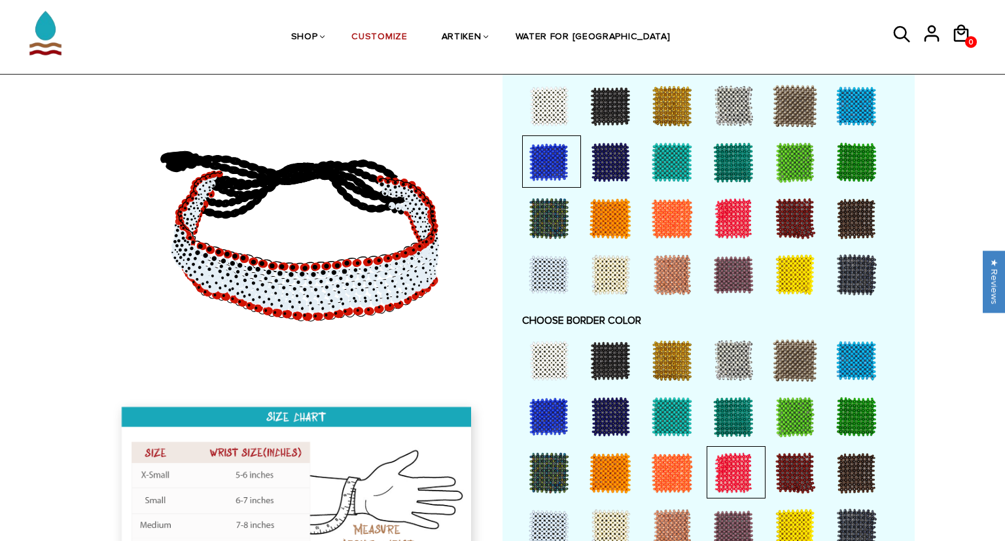
scroll to position [712, 0]
click at [863, 525] on div at bounding box center [856, 529] width 52 height 52
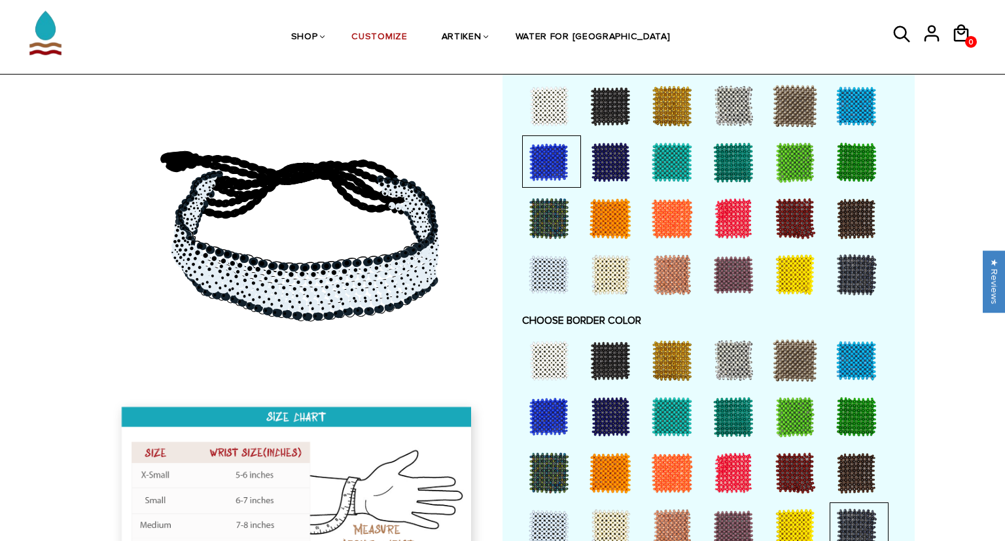
click at [791, 523] on div at bounding box center [795, 529] width 52 height 52
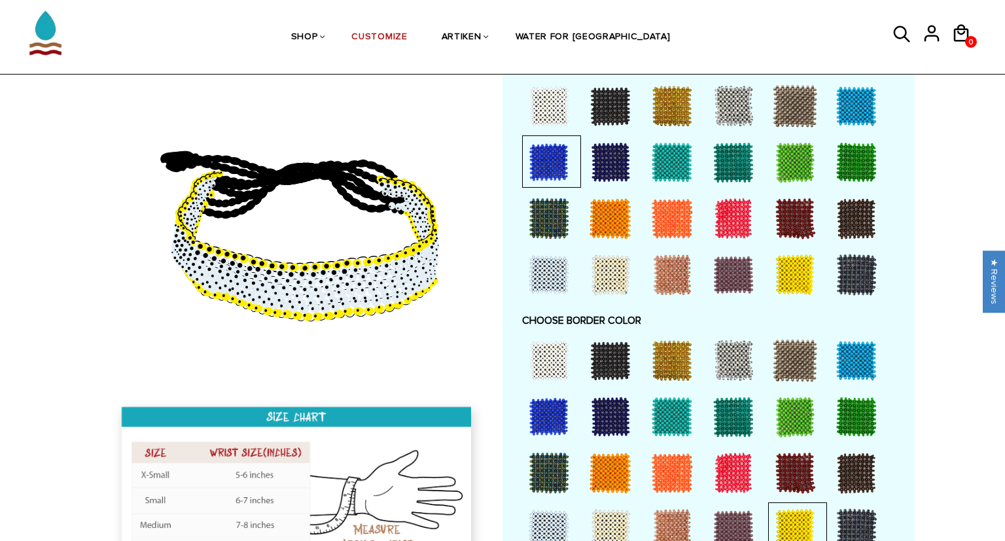
click at [670, 522] on div at bounding box center [672, 529] width 52 height 52
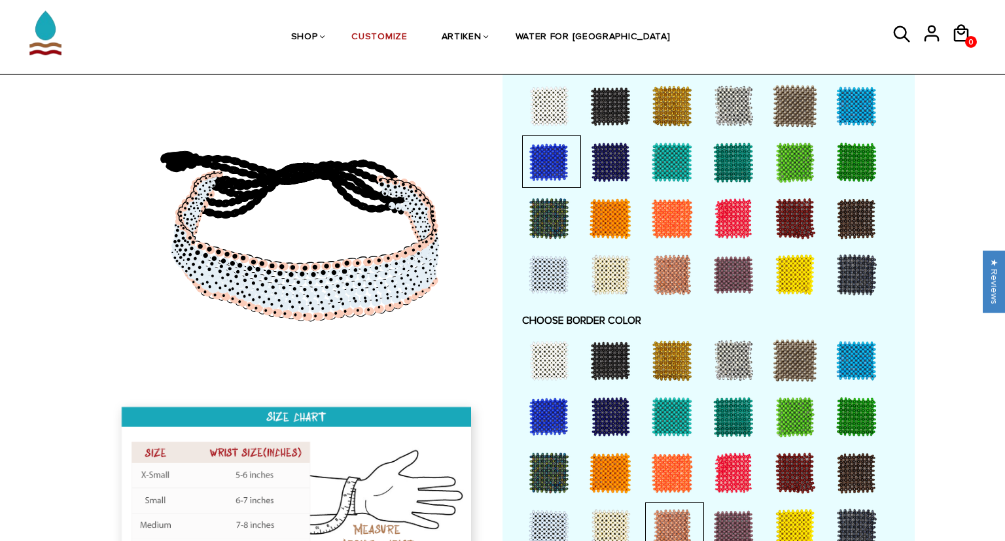
click at [606, 520] on div at bounding box center [610, 529] width 52 height 52
click at [534, 512] on div at bounding box center [549, 529] width 52 height 52
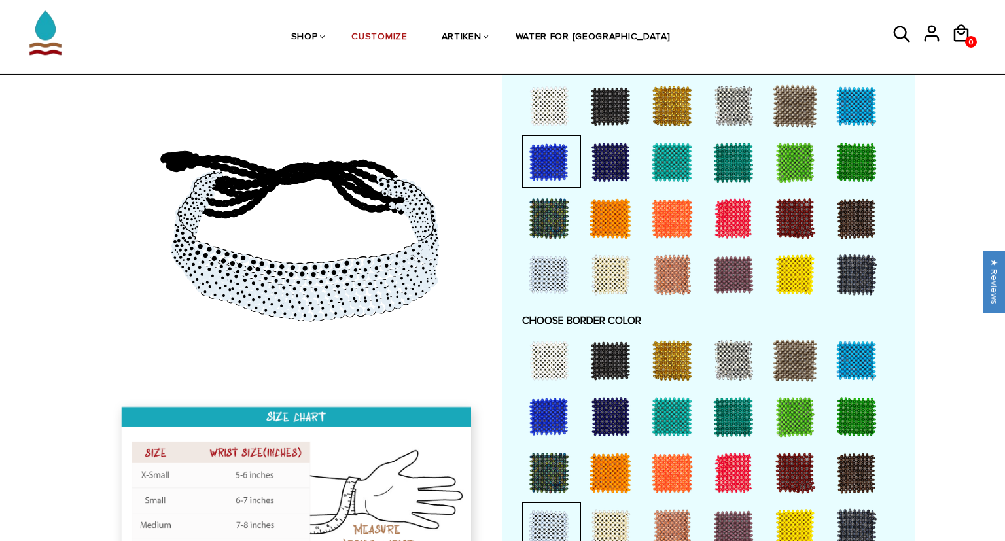
click at [613, 467] on div at bounding box center [610, 473] width 52 height 52
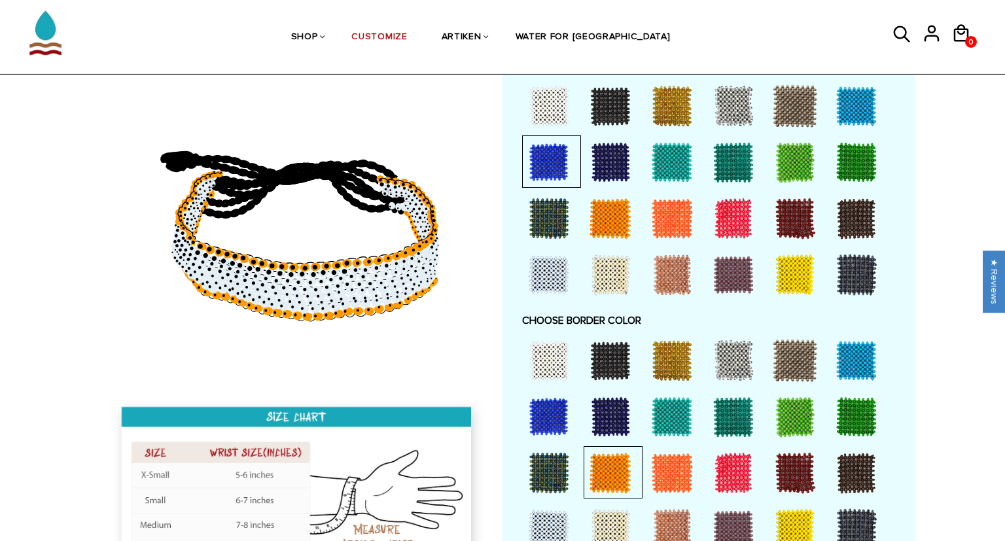
click at [562, 465] on div at bounding box center [549, 473] width 52 height 52
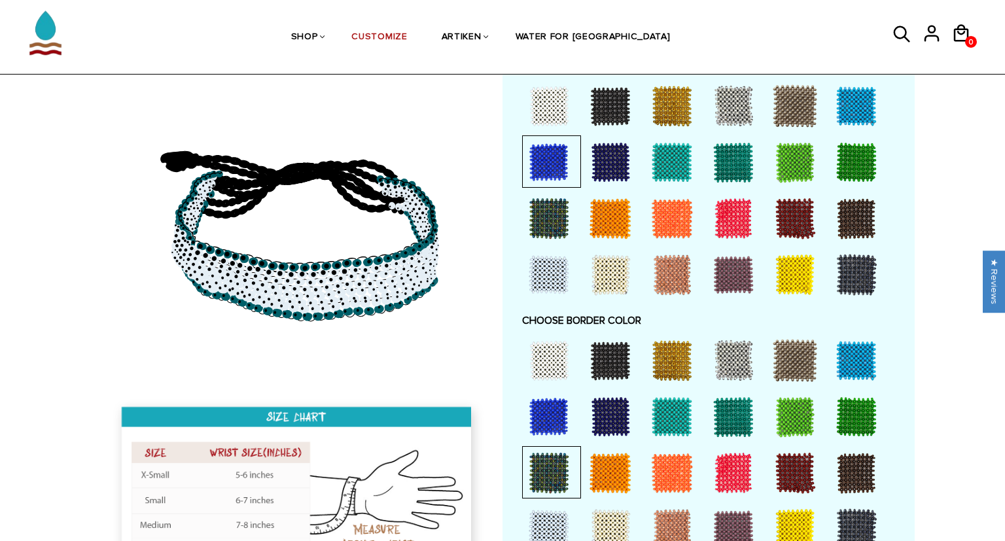
click at [618, 429] on div at bounding box center [610, 417] width 52 height 52
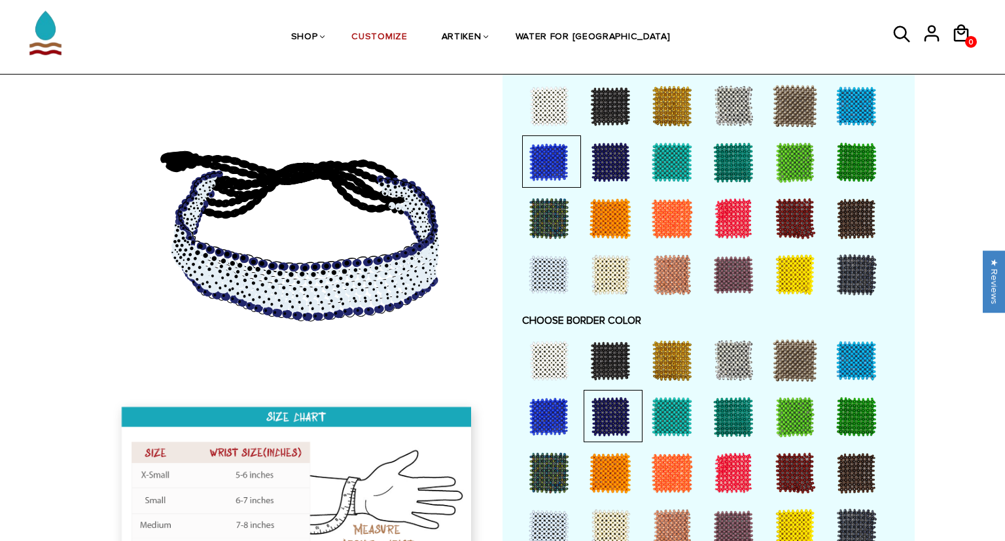
click at [744, 363] on div at bounding box center [733, 360] width 52 height 52
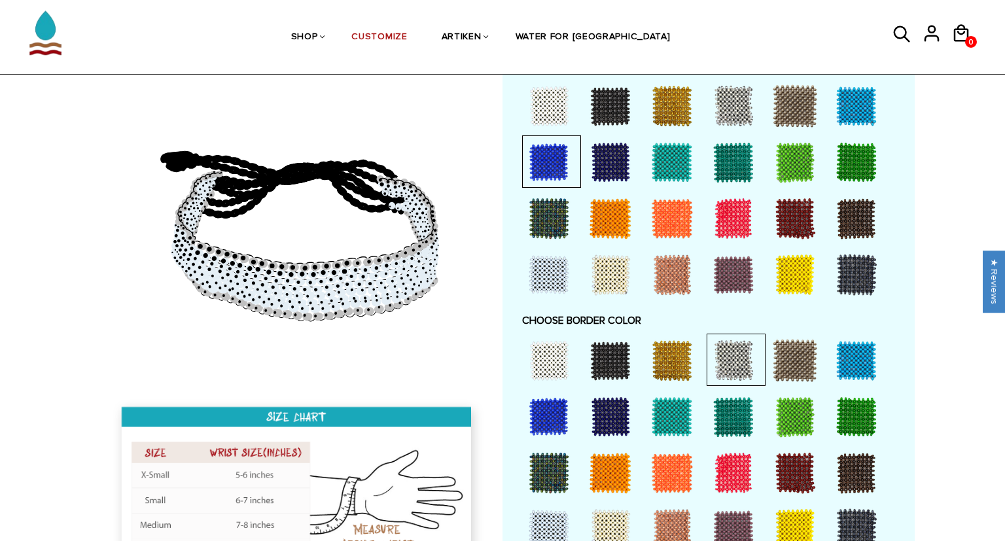
click at [802, 373] on div at bounding box center [795, 360] width 52 height 52
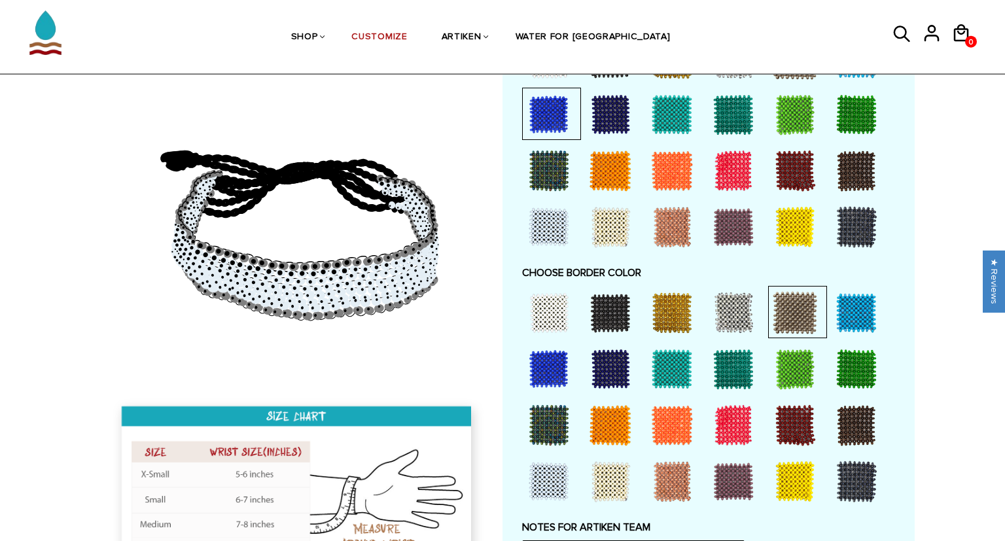
scroll to position [762, 0]
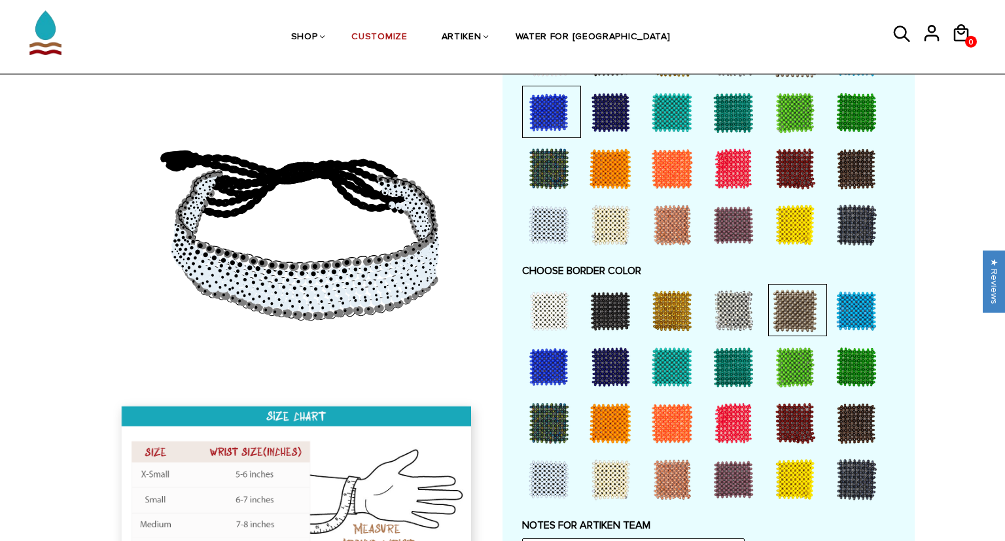
click at [856, 473] on div at bounding box center [856, 480] width 52 height 52
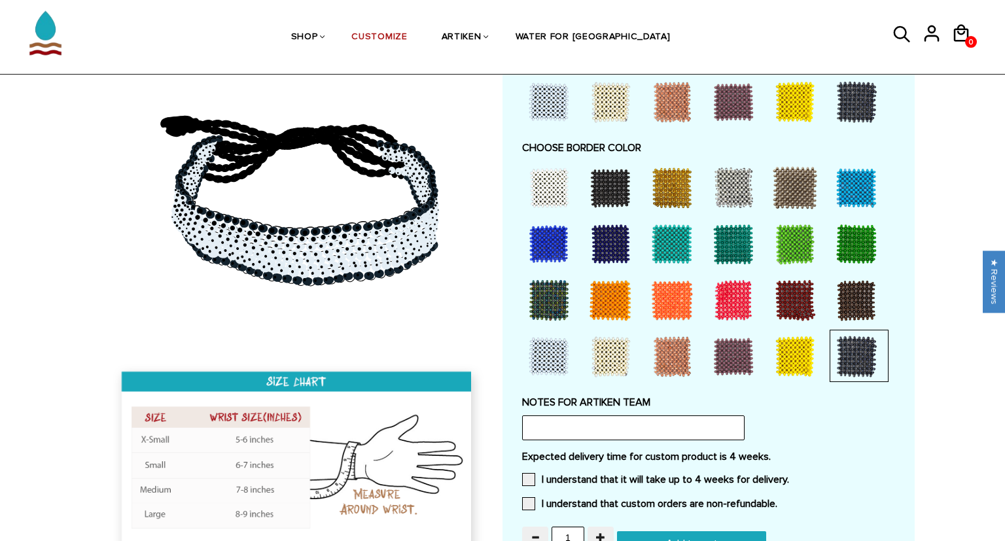
scroll to position [885, 0]
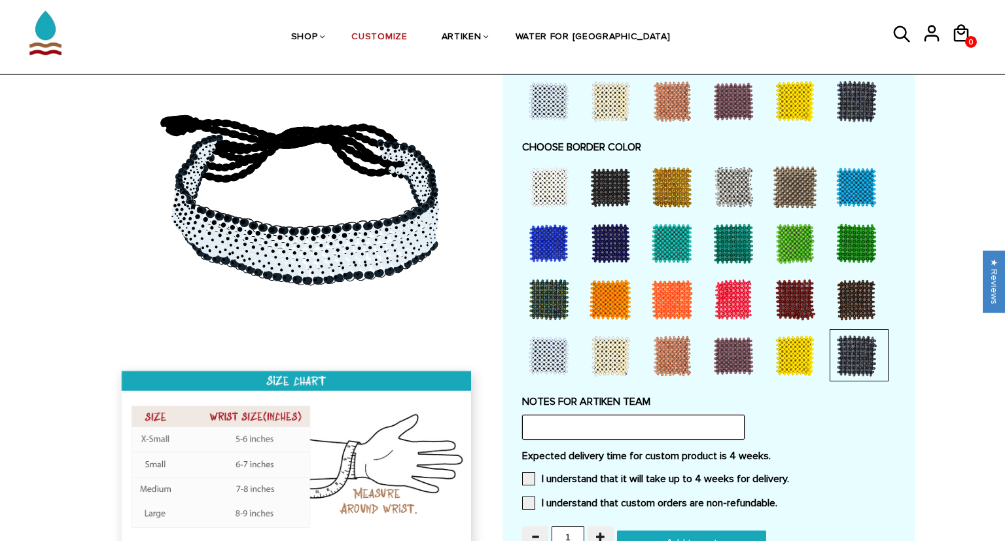
click at [592, 419] on input "text" at bounding box center [633, 427] width 223 height 25
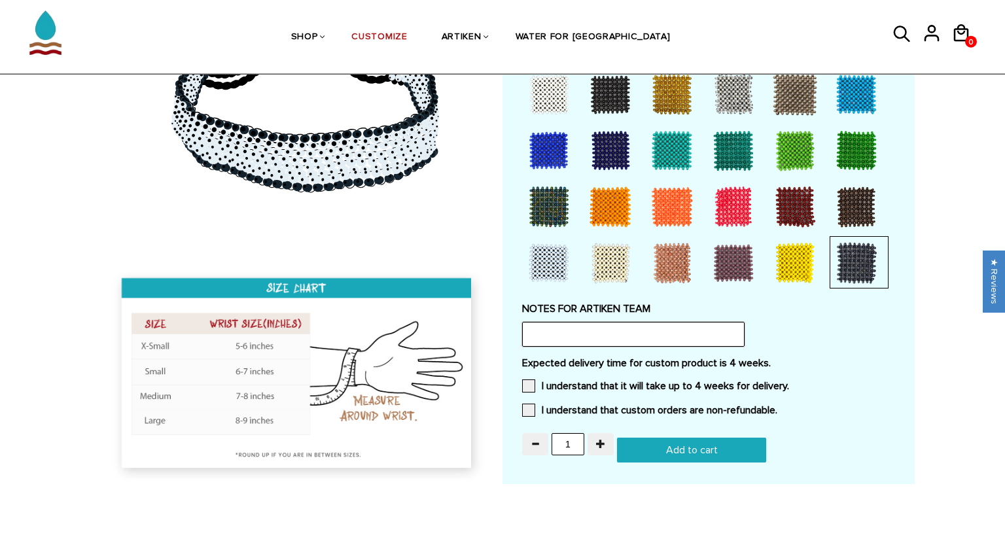
scroll to position [979, 0]
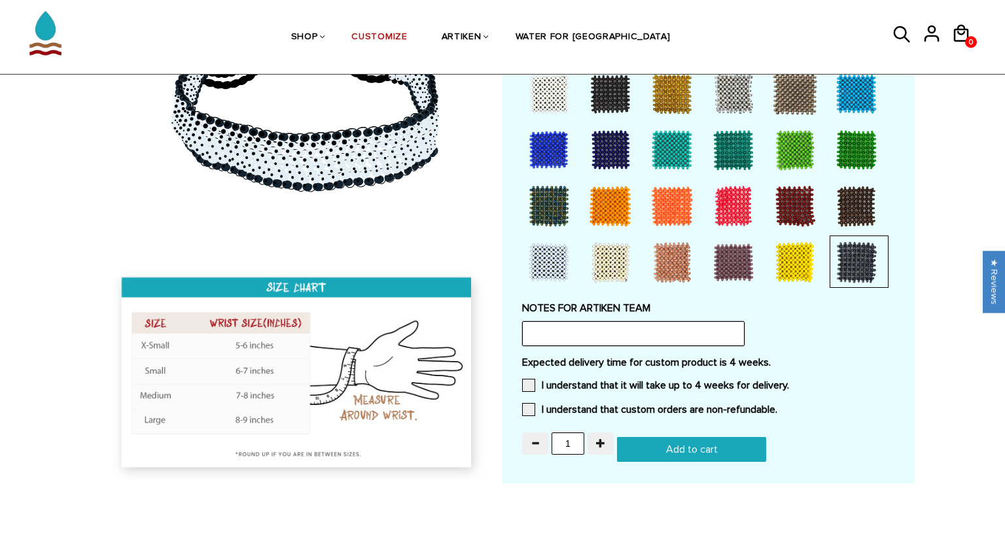
click at [579, 325] on input "text" at bounding box center [633, 333] width 223 height 25
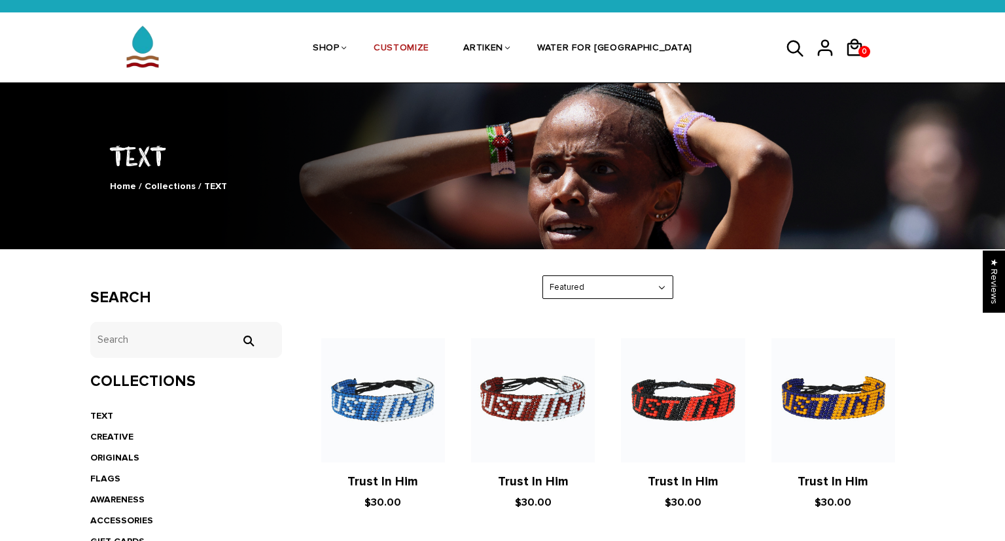
scroll to position [24, 0]
click at [425, 46] on link "CUSTOMIZE" at bounding box center [402, 48] width 56 height 69
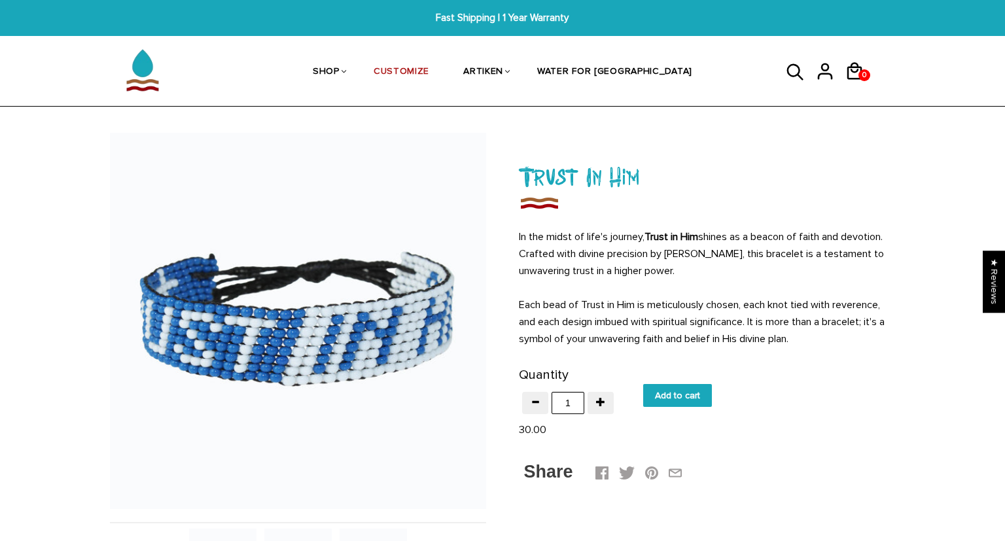
click at [666, 235] on strong "Trust in Him" at bounding box center [672, 236] width 54 height 13
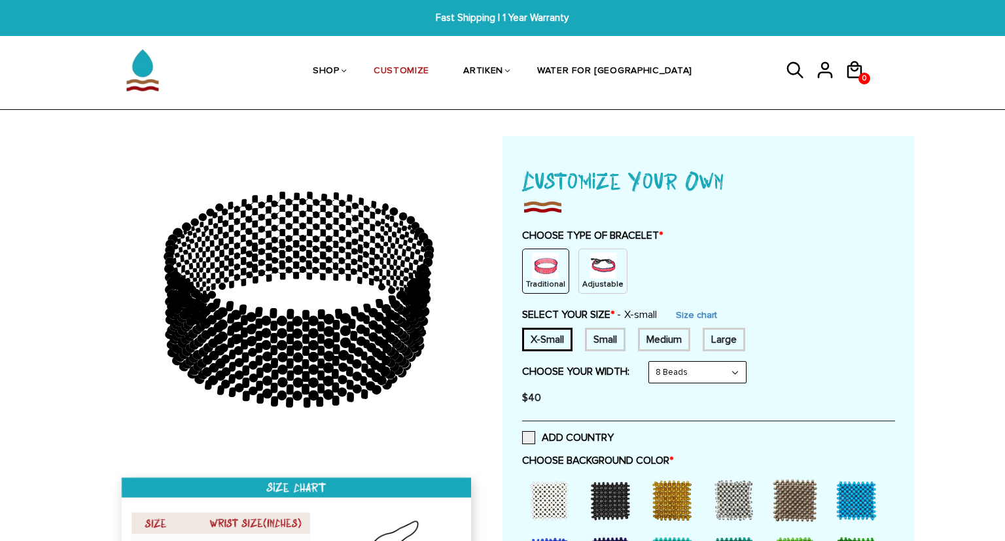
click at [590, 271] on img at bounding box center [603, 266] width 26 height 26
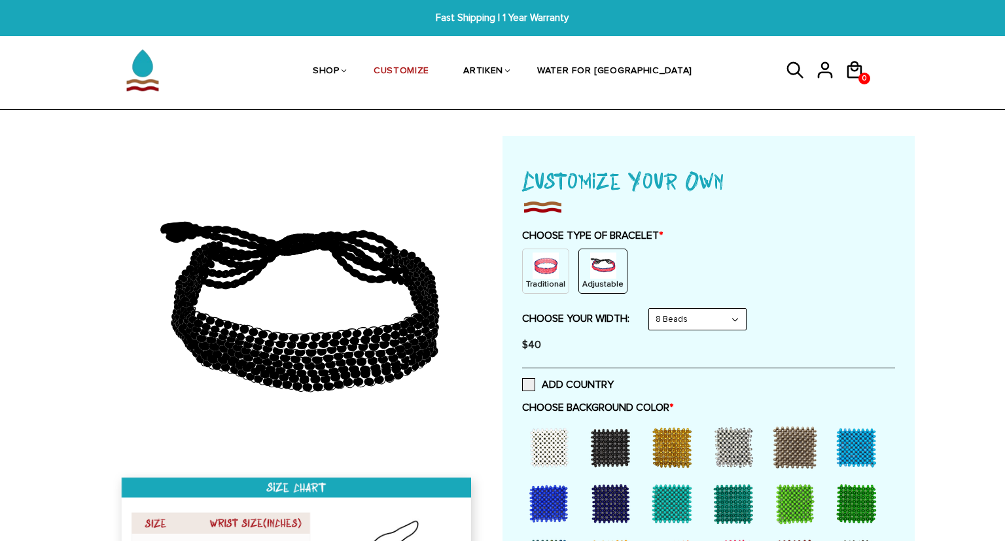
click at [529, 376] on div "ADD COUNTRY" at bounding box center [708, 384] width 373 height 33
click at [529, 384] on span at bounding box center [528, 384] width 13 height 13
click at [614, 381] on input "ADD COUNTRY" at bounding box center [614, 381] width 0 height 0
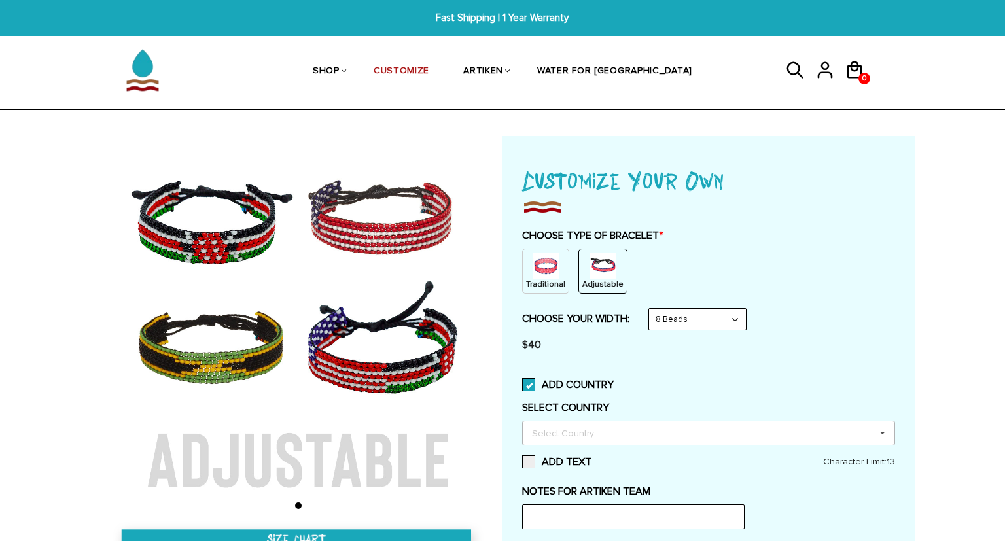
click at [544, 439] on div "Select Country" at bounding box center [571, 432] width 84 height 15
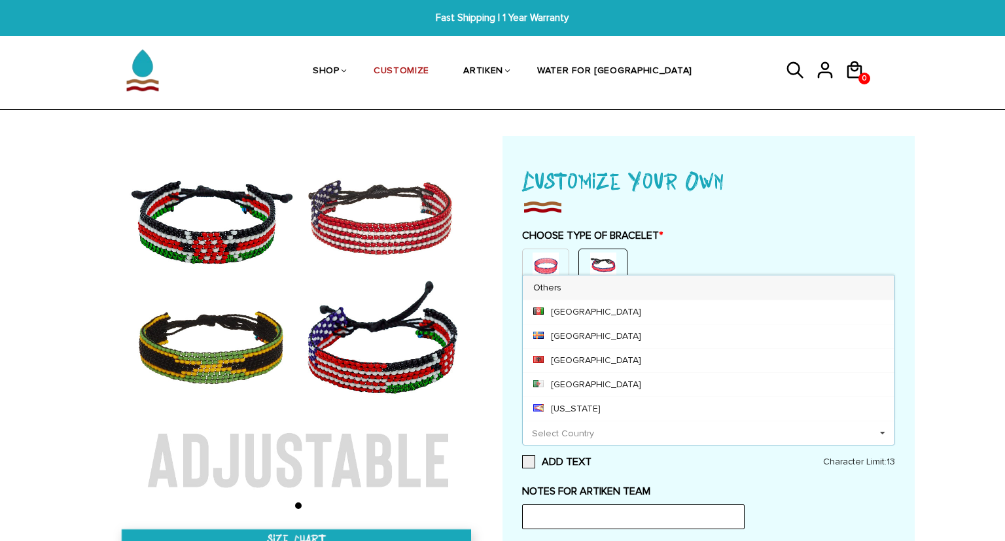
click at [539, 435] on input at bounding box center [542, 433] width 20 height 11
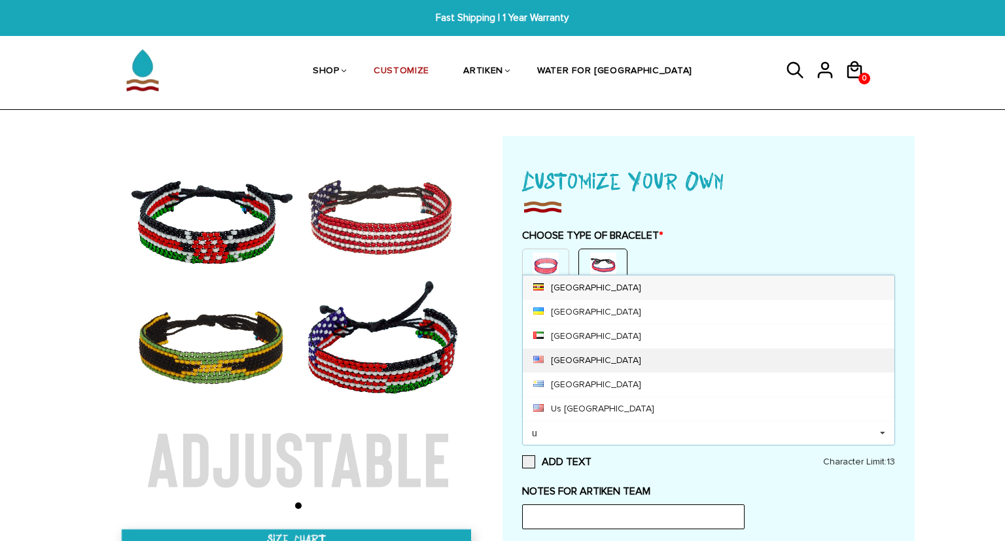
type input "u"
click at [616, 357] on div "United States" at bounding box center [709, 360] width 372 height 24
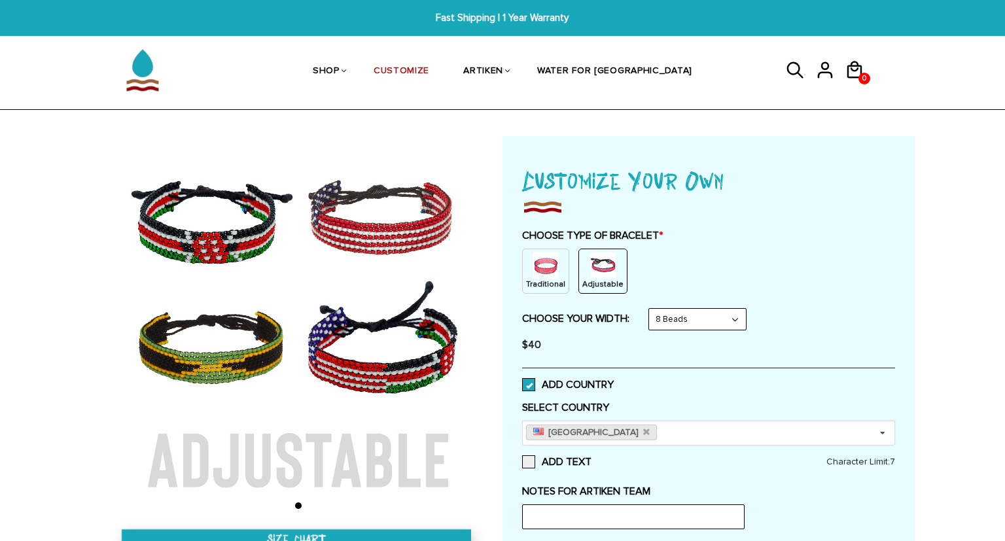
click at [853, 501] on div "NOTES FOR ARTIKEN TEAM" at bounding box center [708, 507] width 373 height 45
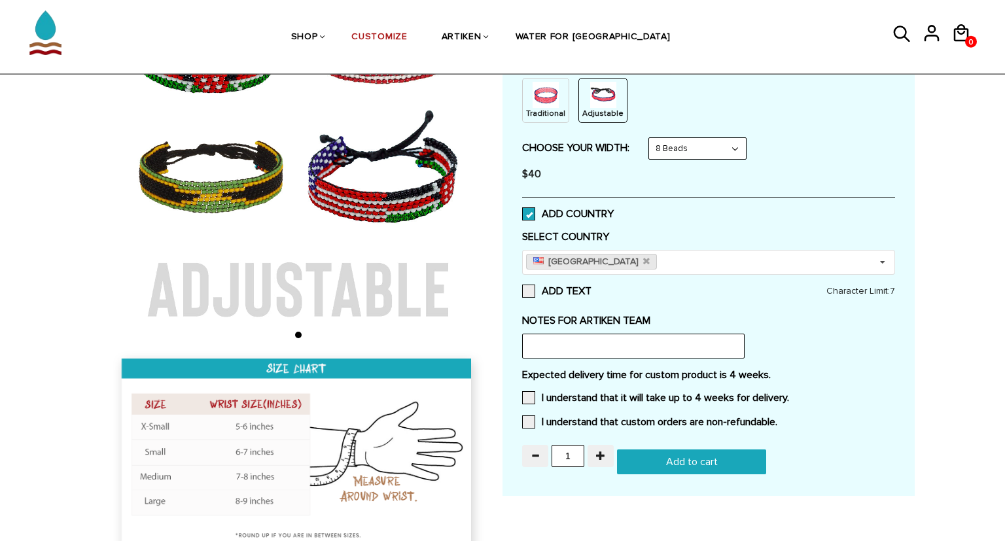
scroll to position [145, 0]
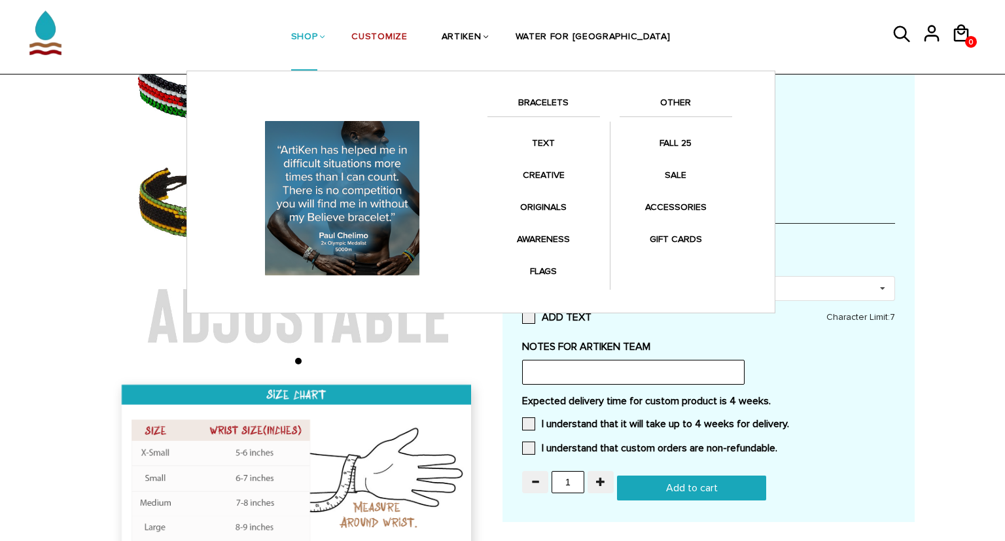
click at [344, 240] on img at bounding box center [342, 198] width 164 height 164
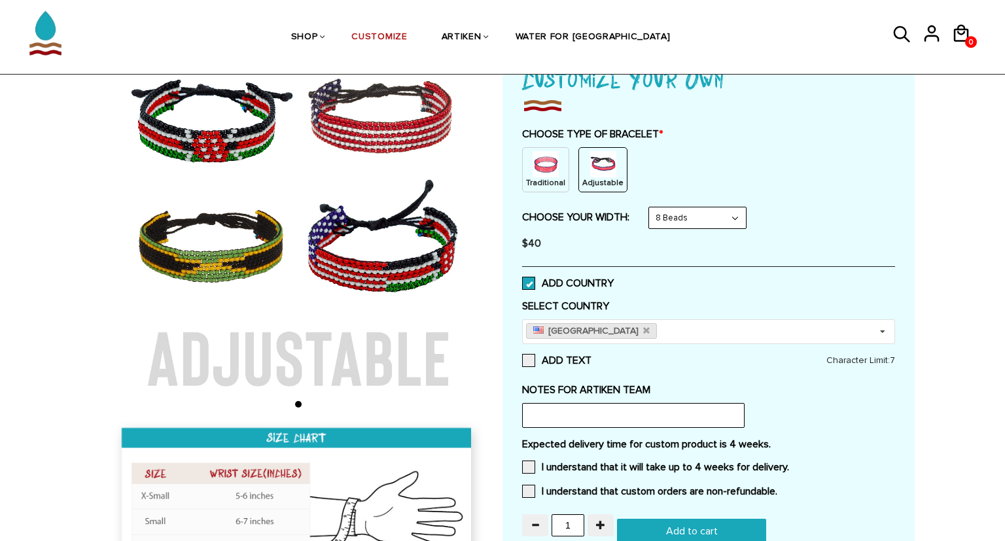
scroll to position [101, 0]
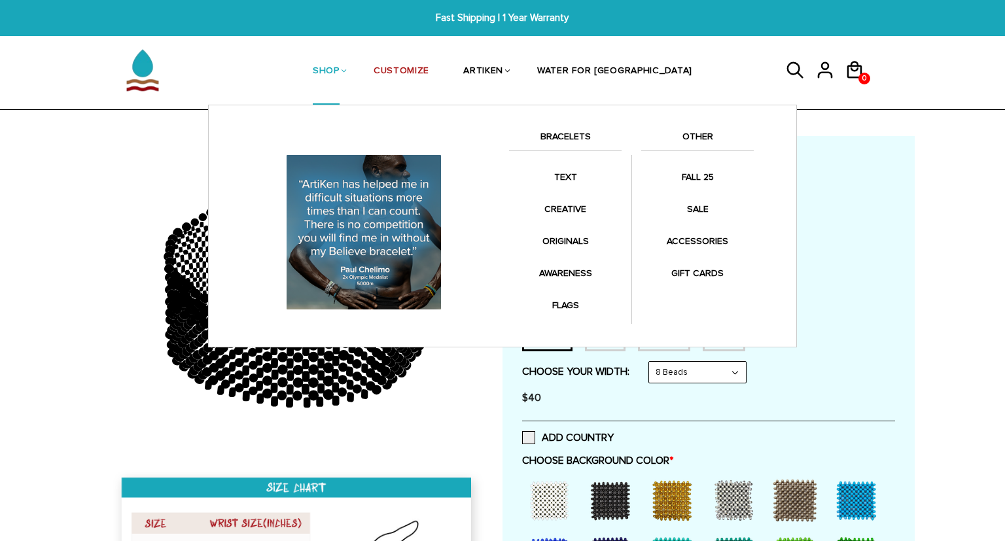
click at [340, 65] on link "SHOP" at bounding box center [326, 71] width 27 height 67
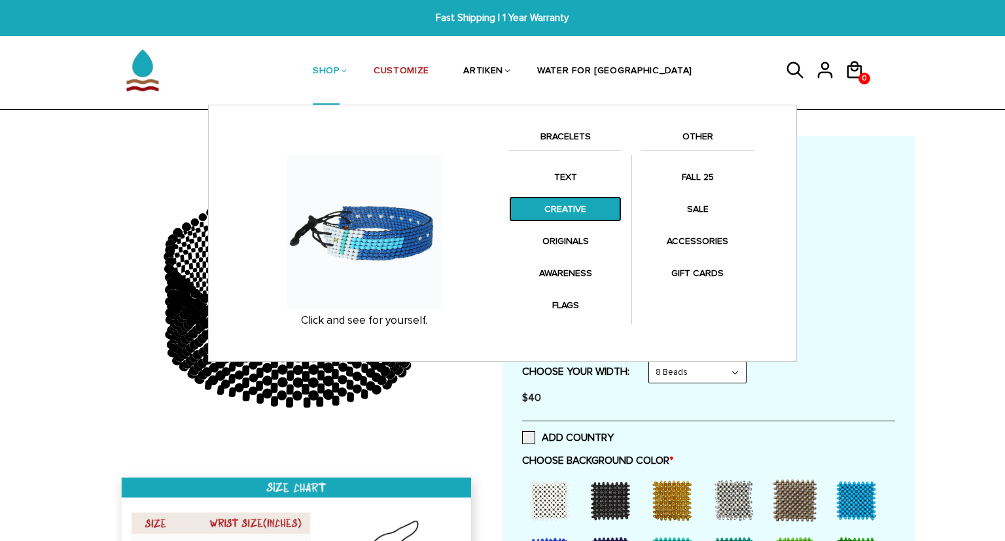
click at [575, 211] on link "CREATIVE" at bounding box center [565, 209] width 113 height 26
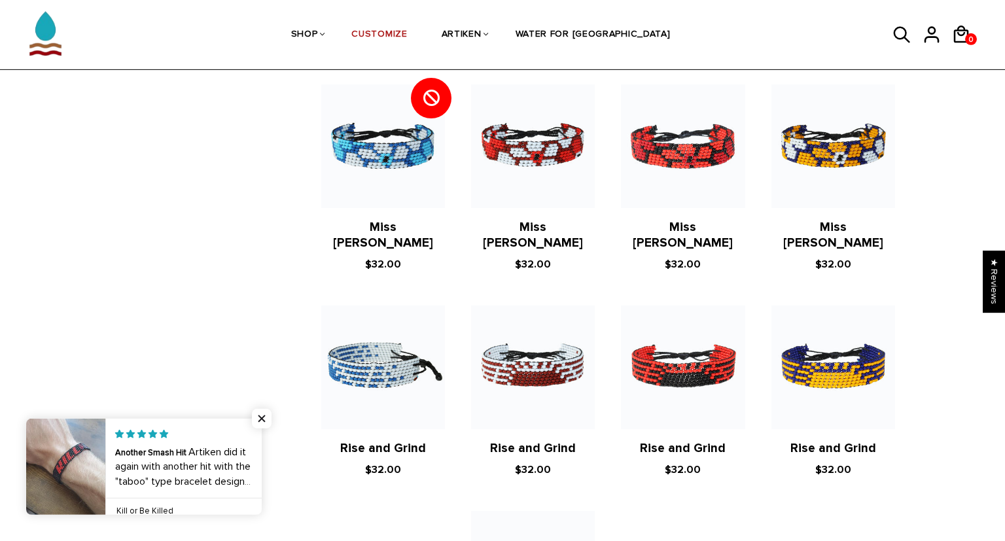
scroll to position [1106, 0]
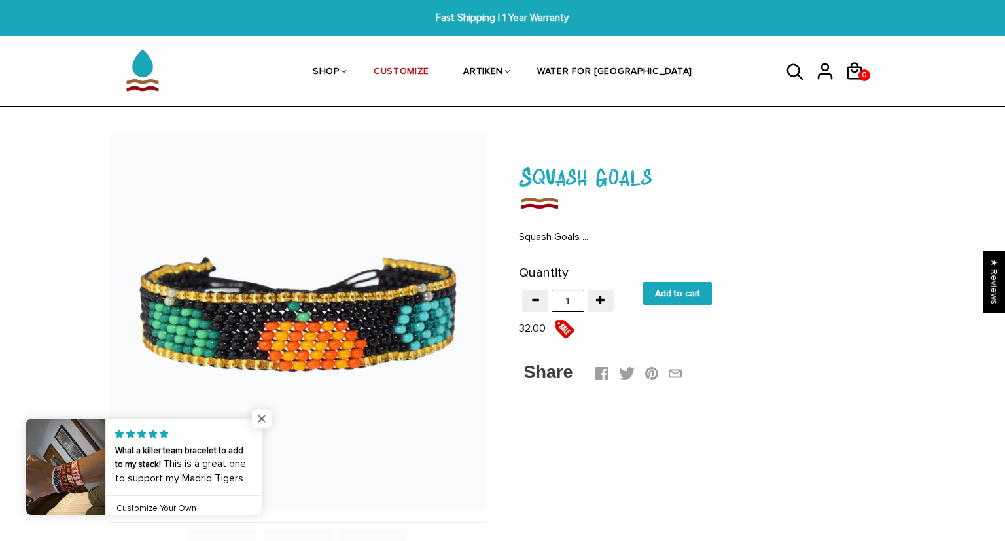
click at [266, 420] on span "Close popup widget" at bounding box center [262, 419] width 20 height 20
